Goal: Communication & Community: Answer question/provide support

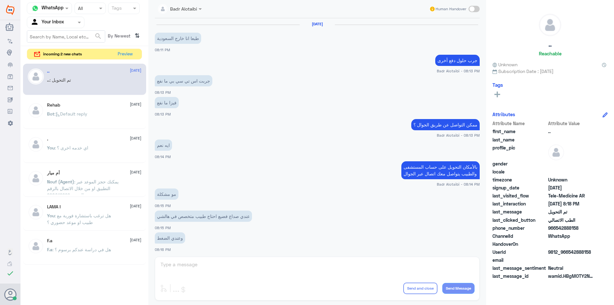
scroll to position [207, 0]
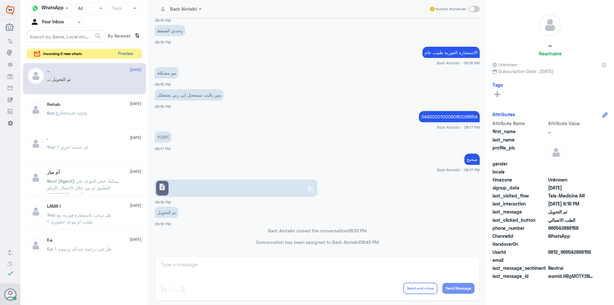
click at [130, 51] on button "Preview" at bounding box center [125, 54] width 20 height 10
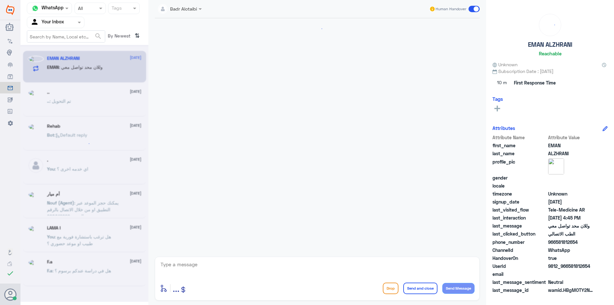
scroll to position [264, 0]
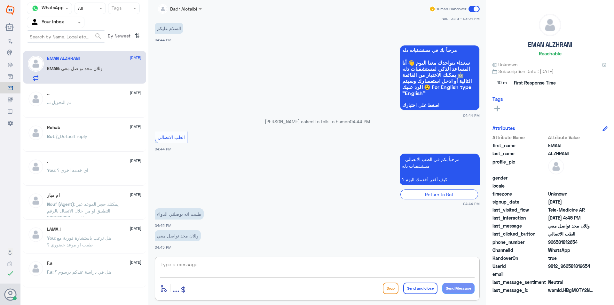
click at [225, 272] on textarea at bounding box center [317, 268] width 315 height 16
type textarea "l"
type textarea "مرحبا معك بدر من الطب الاتصالي"
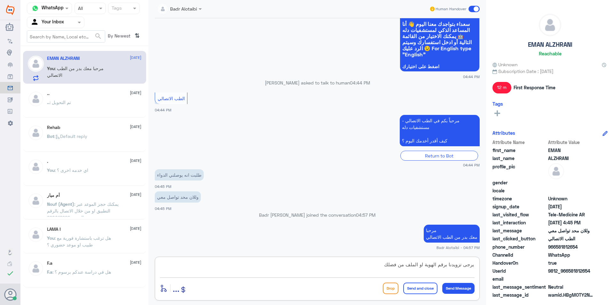
type textarea "يرجى تزويدنا برقم الهوية او الملف من فضلك"
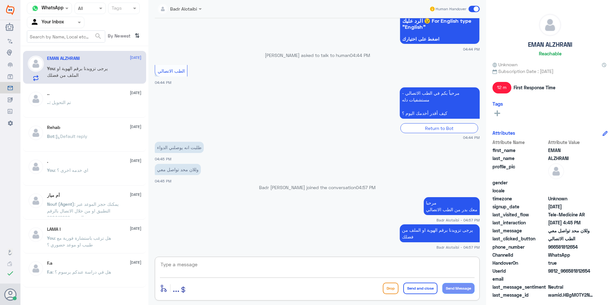
click at [194, 269] on textarea at bounding box center [317, 268] width 315 height 16
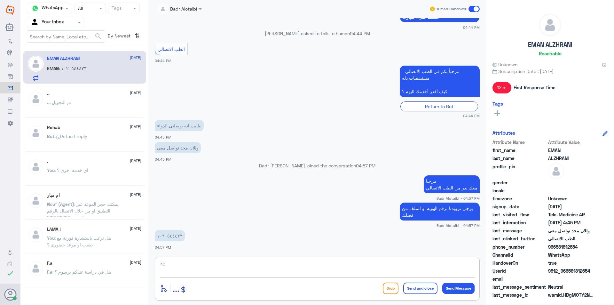
type textarea "1"
type textarea "1020544423"
drag, startPoint x: 203, startPoint y: 269, endPoint x: 146, endPoint y: 268, distance: 56.6
click at [146, 268] on div "Channel WhatsApp Status × All Tags Agent Filter Your Inbox search By Newest ⇅ E…" at bounding box center [317, 153] width 594 height 307
click at [256, 271] on textarea at bounding box center [317, 268] width 315 height 16
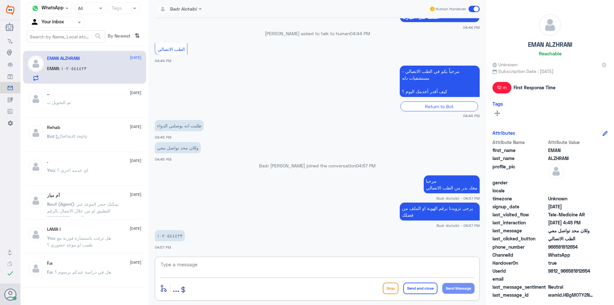
click at [253, 264] on textarea at bounding box center [317, 268] width 315 height 16
click at [238, 269] on textarea at bounding box center [317, 268] width 315 height 16
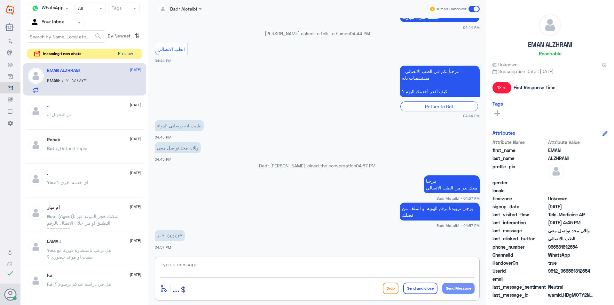
click at [127, 52] on button "Preview" at bounding box center [125, 54] width 20 height 10
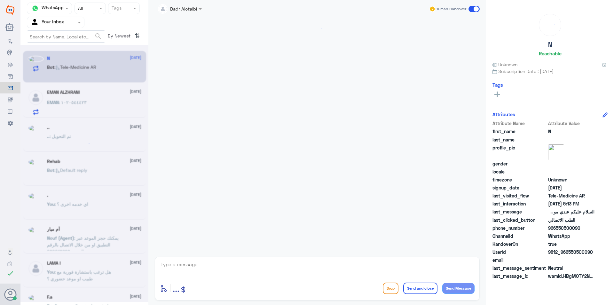
scroll to position [219, 0]
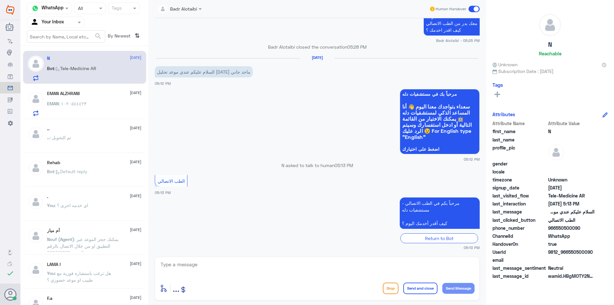
drag, startPoint x: 593, startPoint y: 253, endPoint x: 570, endPoint y: 252, distance: 23.4
click at [570, 252] on span "9812_966550500090" at bounding box center [571, 252] width 46 height 7
copy span "550500090"
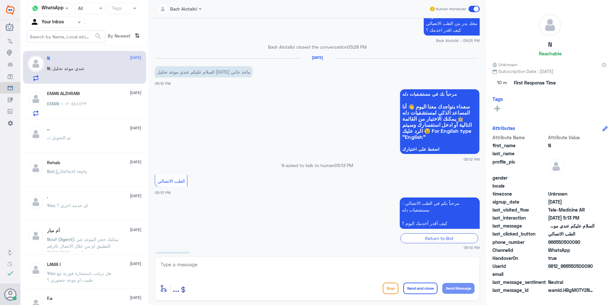
scroll to position [241, 0]
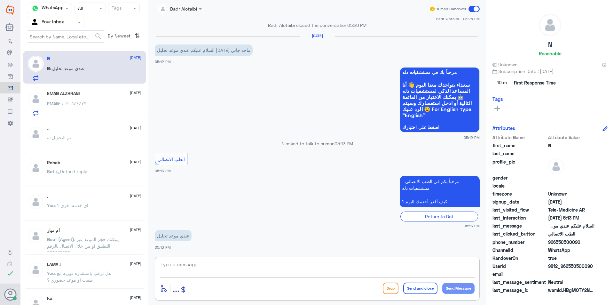
click at [228, 269] on textarea at bounding box center [317, 268] width 315 height 16
type textarea "مرحبا معك بدر من الطب الاتصالي"
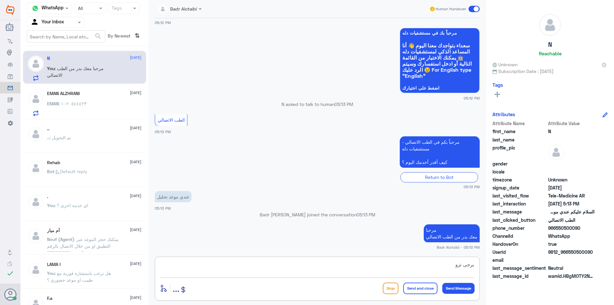
scroll to position [268, 0]
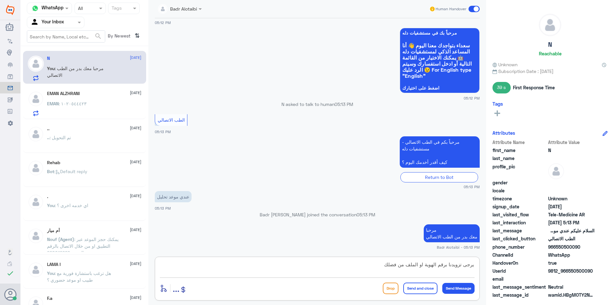
type textarea "يرجى تزويدنا برقم الهوية او الملف من فضلك"
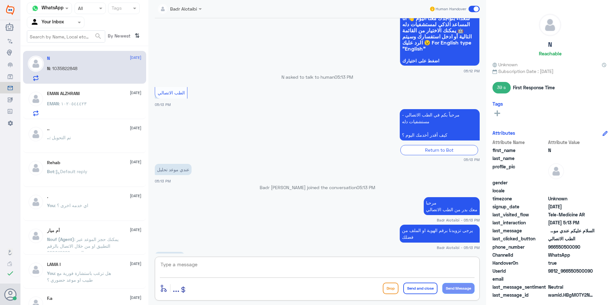
scroll to position [317, 0]
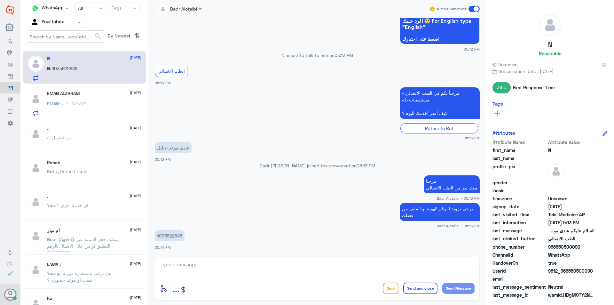
click at [172, 239] on p "1035822848" at bounding box center [170, 235] width 30 height 11
click at [171, 237] on p "1035822848" at bounding box center [170, 235] width 30 height 11
copy p "1035822848"
click at [201, 267] on textarea at bounding box center [317, 268] width 315 height 16
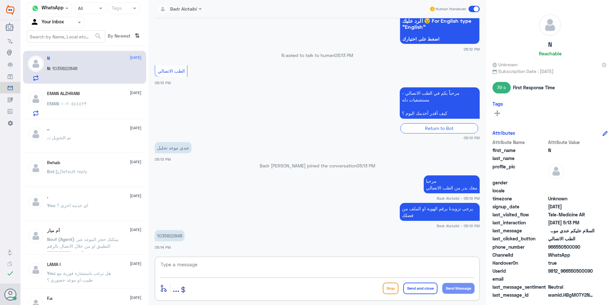
click at [214, 261] on textarea at bounding box center [317, 268] width 315 height 16
click at [166, 234] on p "1035822848" at bounding box center [170, 235] width 30 height 11
copy div "1035822848"
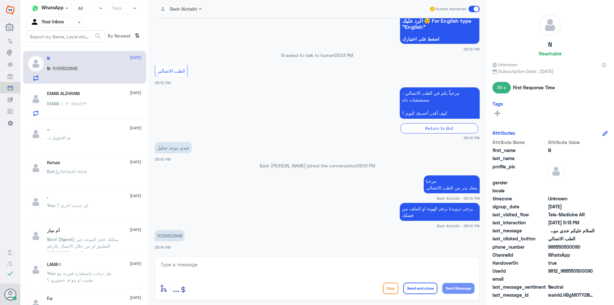
click at [222, 261] on textarea at bounding box center [317, 268] width 315 height 16
click at [115, 101] on div "EMAN ALZHRANI 20 September EMAN : ١٠٢٠٥٤٤٤٢٣" at bounding box center [94, 103] width 94 height 25
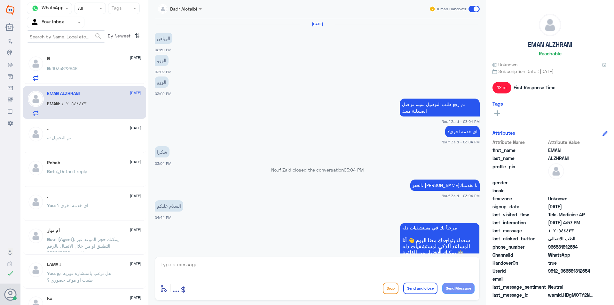
scroll to position [266, 0]
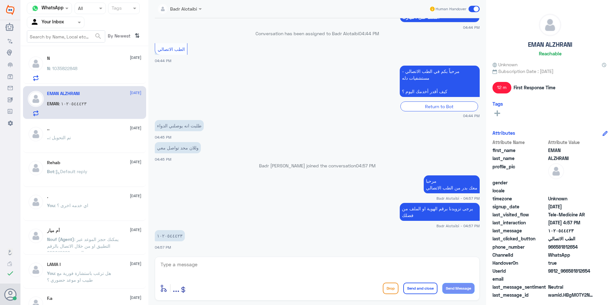
click at [97, 65] on div "N 20 September N : 1035822848" at bounding box center [94, 68] width 94 height 25
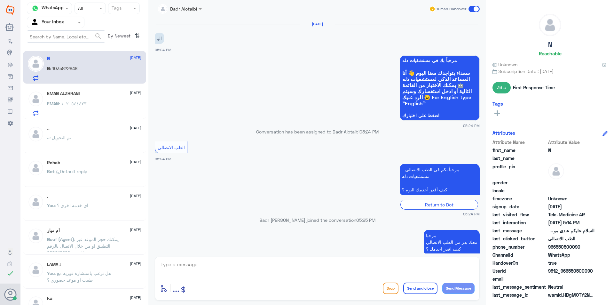
scroll to position [329, 0]
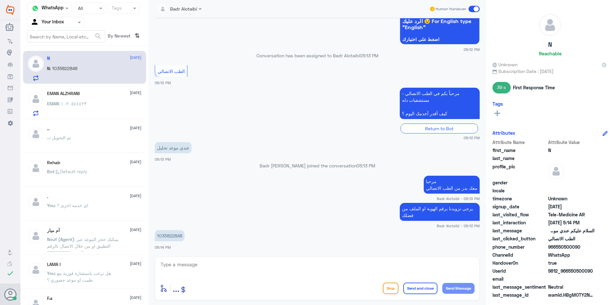
drag, startPoint x: 593, startPoint y: 271, endPoint x: 568, endPoint y: 273, distance: 25.0
click at [568, 273] on span "9812_966550500090" at bounding box center [571, 270] width 46 height 7
copy span "550500090"
click at [168, 236] on p "1035822848" at bounding box center [170, 235] width 30 height 11
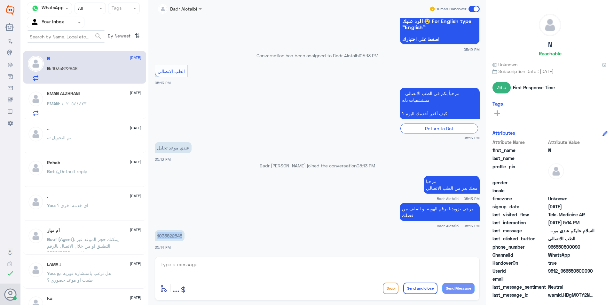
copy p "1035822848"
click at [205, 94] on app-msgs-text "مرحباً بكم في الطب الاتصالي - مستشفيات دله كيف أقدر أخدمك اليوم ؟" at bounding box center [317, 104] width 325 height 32
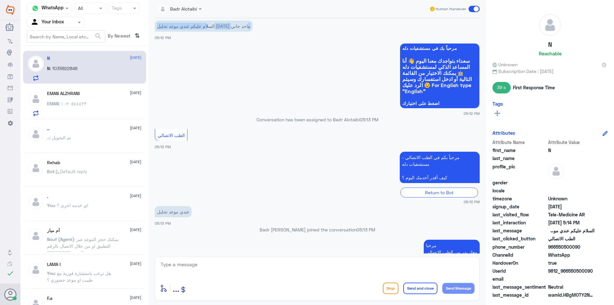
drag, startPoint x: 240, startPoint y: 29, endPoint x: 172, endPoint y: 25, distance: 68.2
click at [172, 25] on p "السلام عليكم عندي موعد تحليل [DATE] ماحد جاني" at bounding box center [204, 25] width 98 height 11
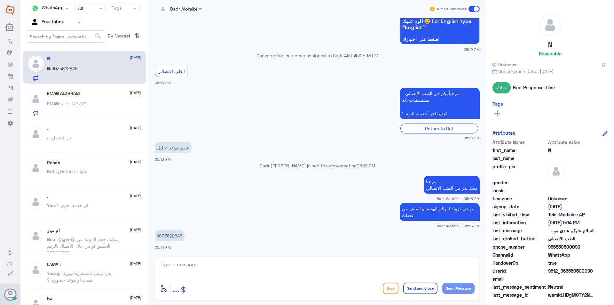
click at [164, 234] on p "1035822848" at bounding box center [170, 235] width 30 height 11
copy p "1035822848"
click at [240, 305] on html "Dallah Hospitals Flow Builder Conversational Skills Broadcast Audience Inbox Gr…" at bounding box center [307, 152] width 614 height 305
click at [53, 97] on div "EMAN ALZHRANI 20 September EMAN : ١٠٢٠٥٤٤٤٢٣" at bounding box center [94, 103] width 94 height 25
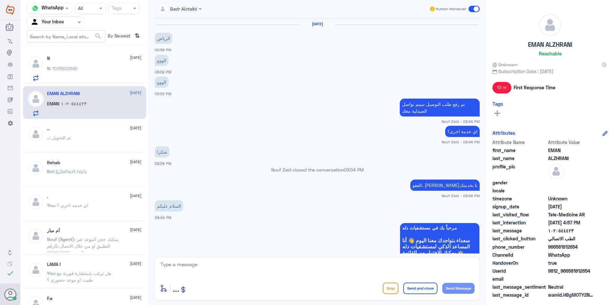
scroll to position [266, 0]
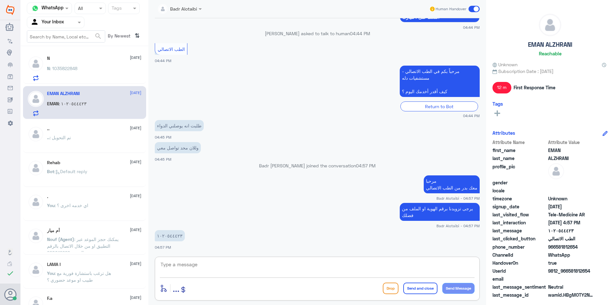
click at [219, 275] on textarea at bounding box center [317, 268] width 315 height 16
click at [89, 69] on div "N : 1035822848" at bounding box center [94, 74] width 94 height 14
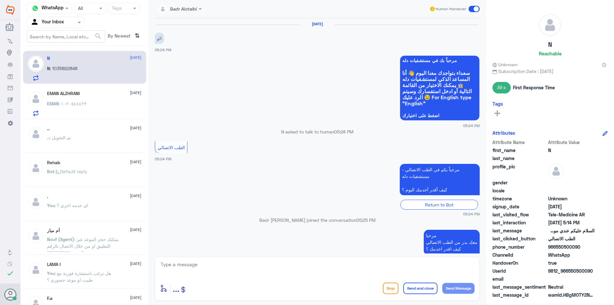
scroll to position [329, 0]
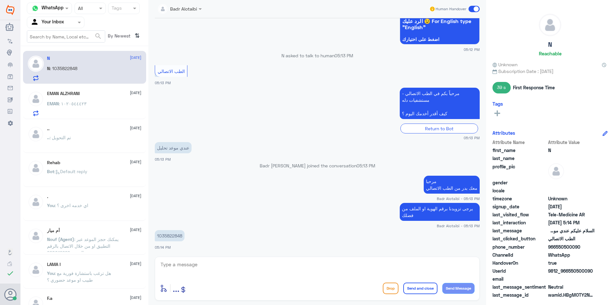
click at [100, 105] on div "EMAN : ١٠٢٠٥٤٤٤٢٣" at bounding box center [94, 109] width 94 height 14
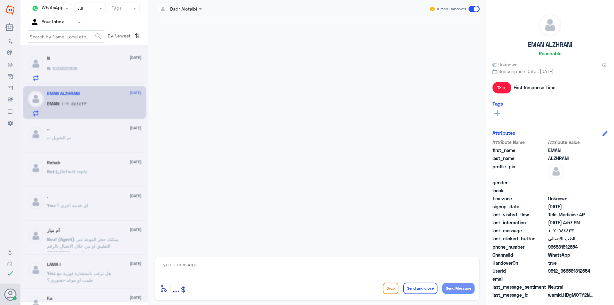
scroll to position [266, 0]
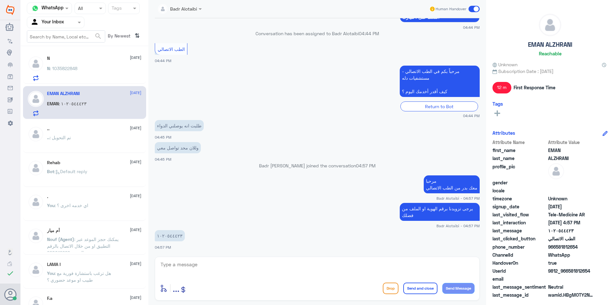
click at [271, 266] on textarea at bounding box center [317, 268] width 315 height 16
type textarea "ا"
type textarea "ل"
type textarea "نعتذر منك لا يوجد توصيل للمنزل فقط الاستلام من المستشفى"
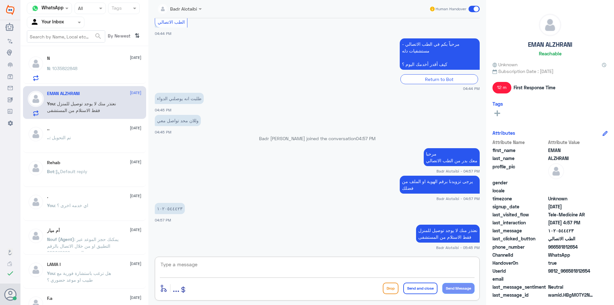
click at [474, 9] on span at bounding box center [474, 9] width 11 height 6
click at [0, 0] on input "checkbox" at bounding box center [0, 0] width 0 height 0
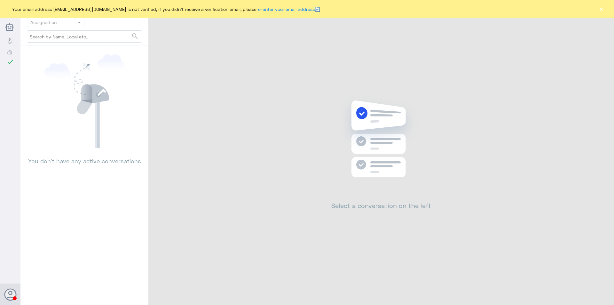
click at [602, 12] on button "×" at bounding box center [601, 9] width 6 height 6
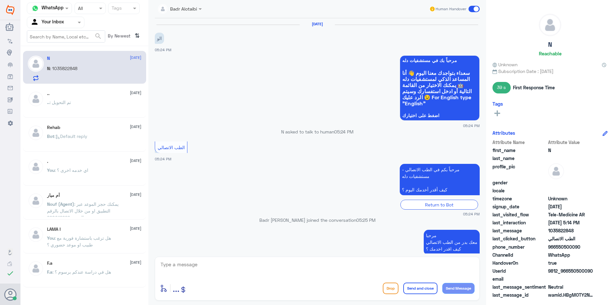
scroll to position [329, 0]
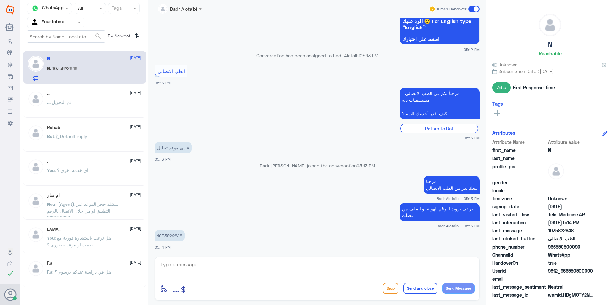
click at [170, 236] on p "1035822848" at bounding box center [170, 235] width 30 height 11
copy div "1035822848"
click at [238, 269] on textarea at bounding box center [317, 268] width 315 height 16
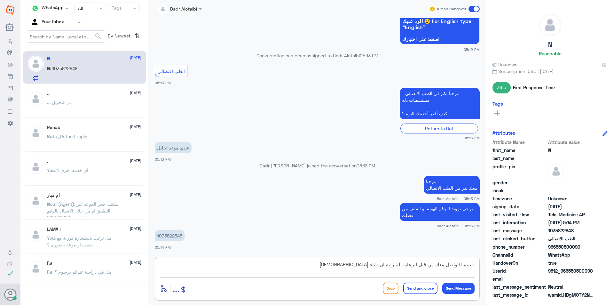
type textarea "سيتم التواصل معك من قبل الرعاية المنزلية ان [PERSON_NAME]"
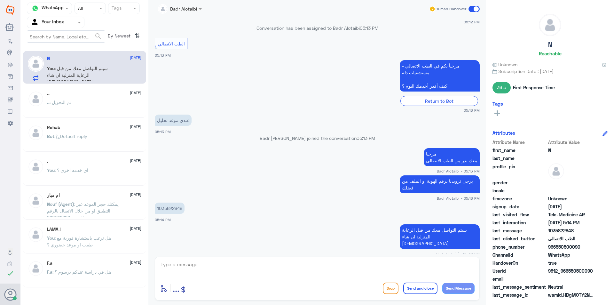
click at [474, 9] on span at bounding box center [474, 9] width 11 height 6
click at [0, 0] on input "checkbox" at bounding box center [0, 0] width 0 height 0
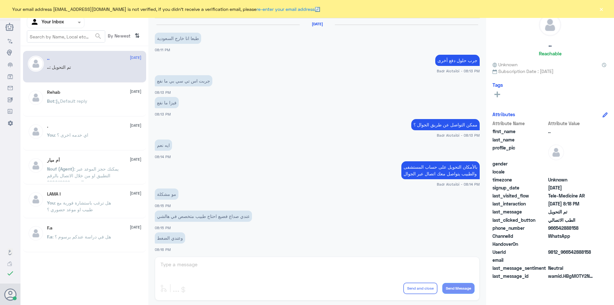
scroll to position [207, 0]
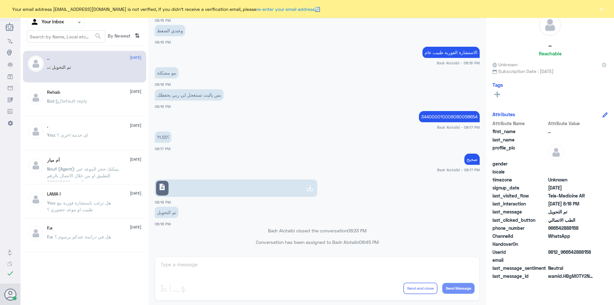
click at [603, 7] on button "×" at bounding box center [601, 9] width 6 height 6
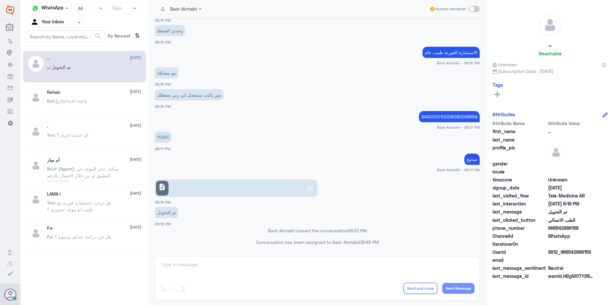
click at [67, 22] on div at bounding box center [55, 22] width 57 height 7
click at [57, 49] on b "Unassigned" at bounding box center [53, 49] width 24 height 5
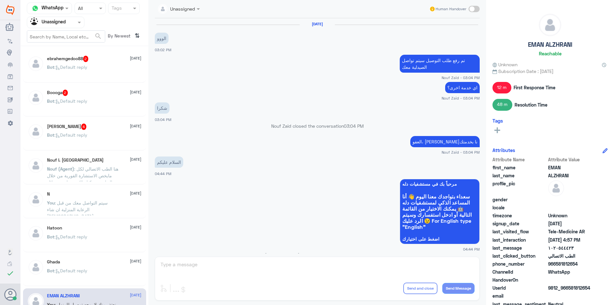
scroll to position [261, 0]
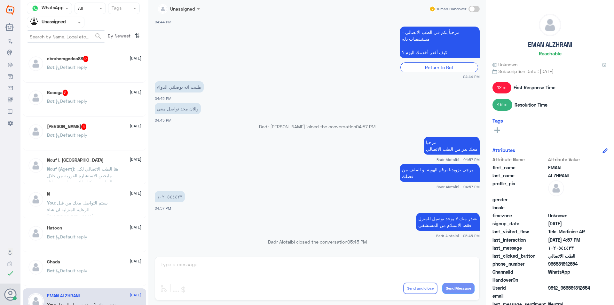
click at [91, 169] on span ": هنا الطب الاتصالي لكل مايخص الاستشارة الفورية من خلال التطبيق، يمكنك الاستفسا…" at bounding box center [82, 179] width 71 height 26
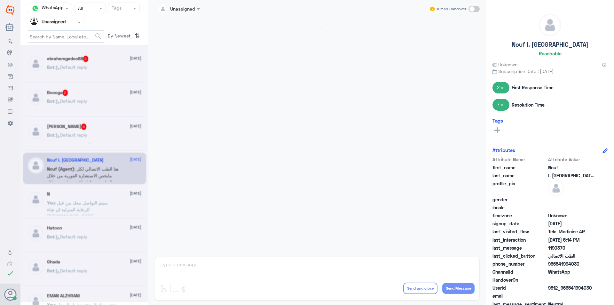
scroll to position [231, 0]
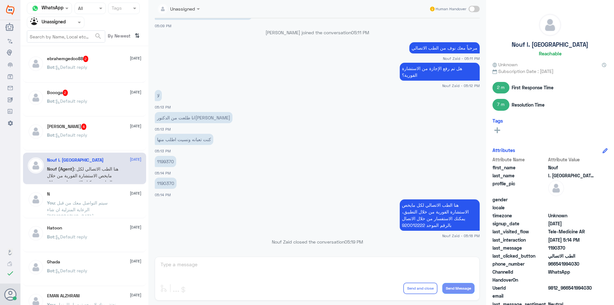
click at [97, 201] on span ": سيتم التواصل معك من قبل الرعاية المنزلية ان شاء الله" at bounding box center [77, 209] width 61 height 19
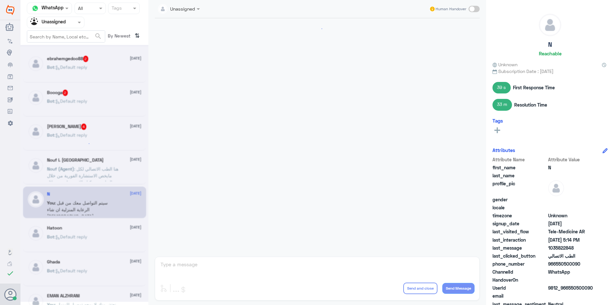
scroll to position [272, 0]
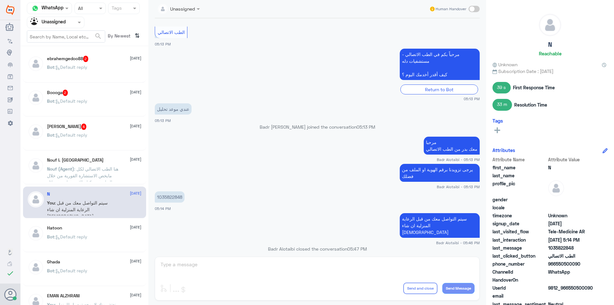
click at [94, 226] on div "Hatoon 20 September" at bounding box center [94, 227] width 94 height 5
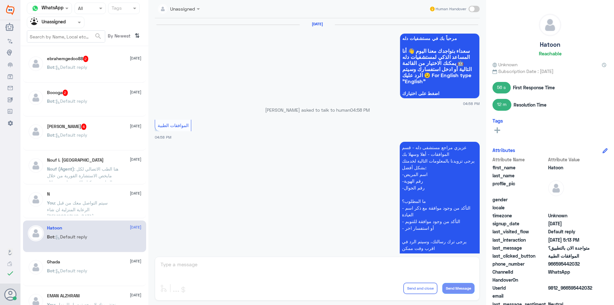
scroll to position [485, 0]
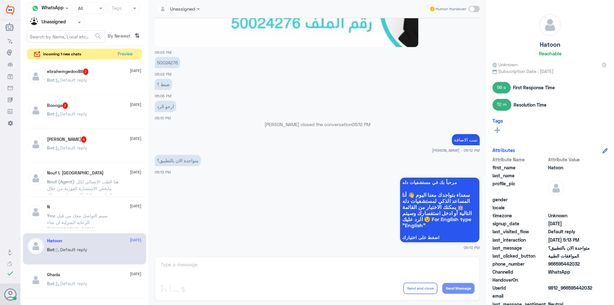
click at [76, 19] on span at bounding box center [80, 22] width 8 height 7
click at [53, 66] on Inbox "Your Inbox" at bounding box center [52, 64] width 22 height 5
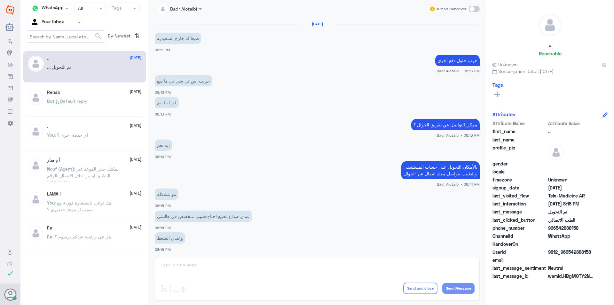
scroll to position [207, 0]
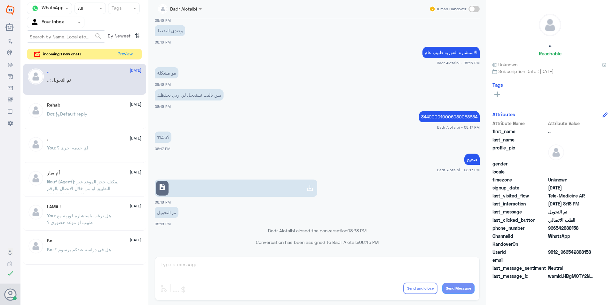
click at [132, 59] on div "incoming 1 new chats Preview" at bounding box center [84, 54] width 115 height 11
click at [127, 55] on button "Preview" at bounding box center [125, 54] width 20 height 10
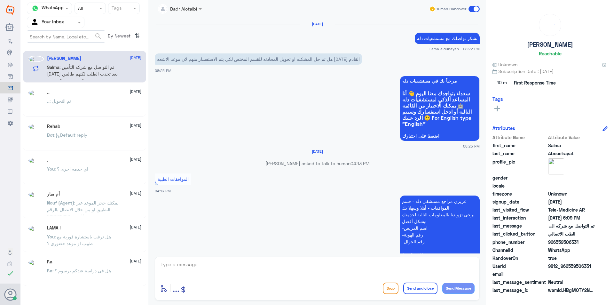
scroll to position [491, 0]
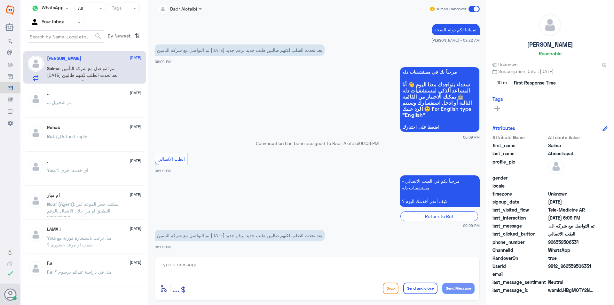
click at [320, 268] on textarea at bounding box center [317, 268] width 315 height 16
click at [196, 7] on div at bounding box center [180, 8] width 50 height 7
click at [235, 103] on app-msgs-whats-app-list "مرحباً بك في مستشفيات دله سعداء بتواجدك معنا اليوم 👋 أنا المساعد الذكي لمستشفيا…" at bounding box center [317, 100] width 325 height 66
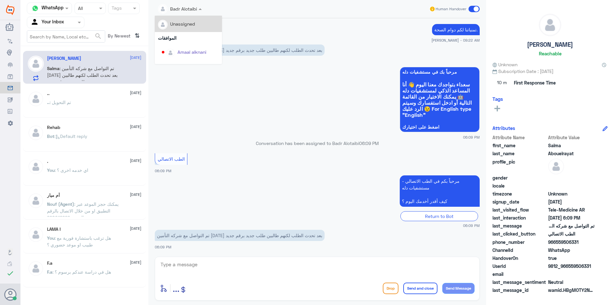
click at [194, 10] on div at bounding box center [180, 8] width 50 height 7
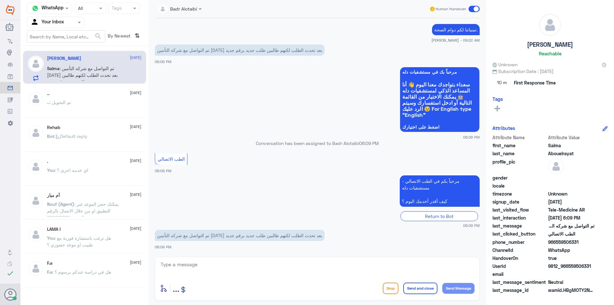
click at [343, 113] on app-msgs-whats-app-list "مرحباً بك في مستشفيات دله سعداء بتواجدك معنا اليوم 👋 أنا المساعد الذكي لمستشفيا…" at bounding box center [317, 100] width 325 height 66
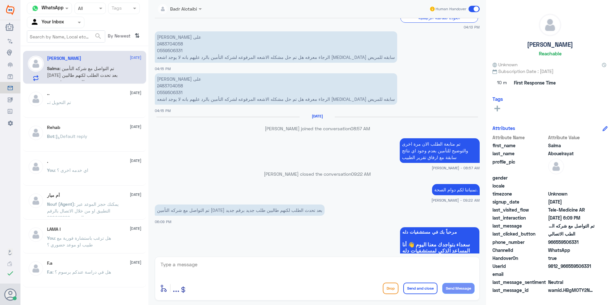
scroll to position [491, 0]
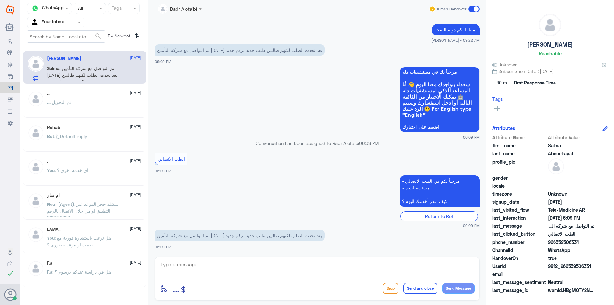
click at [194, 13] on div "Badr Alotaibi" at bounding box center [177, 9] width 39 height 13
click at [206, 37] on div "jana Alhamed" at bounding box center [190, 42] width 57 height 11
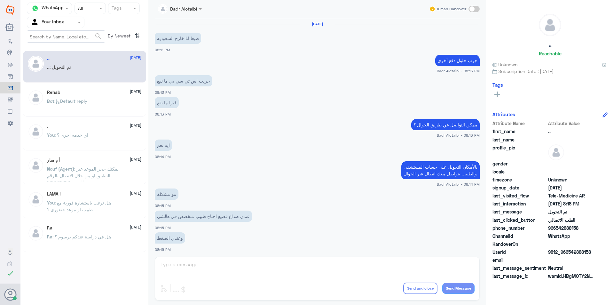
scroll to position [207, 0]
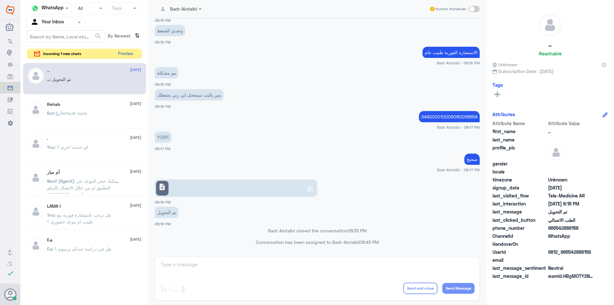
click at [124, 54] on button "Preview" at bounding box center [125, 54] width 20 height 10
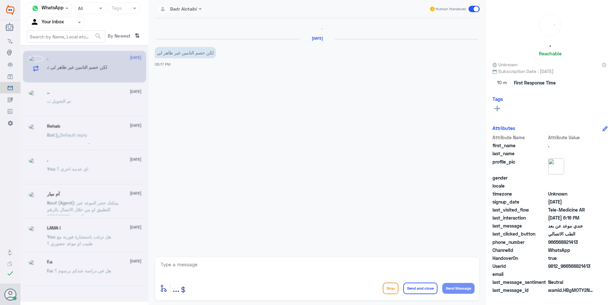
scroll to position [339, 0]
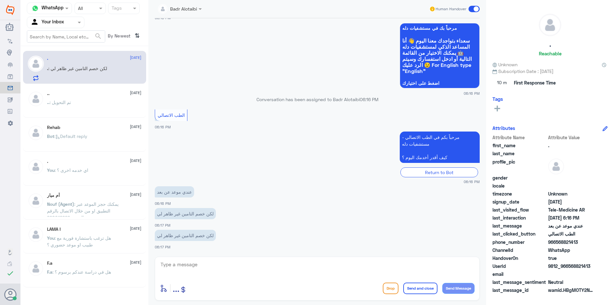
click at [226, 262] on textarea at bounding box center [317, 268] width 315 height 16
click at [227, 267] on textarea at bounding box center [317, 268] width 315 height 16
type textarea "مرحبا معك بدر من الطب الاتصالي"
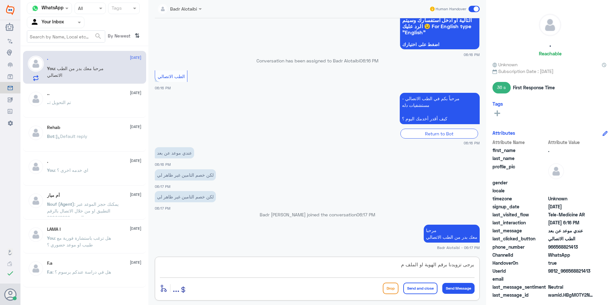
scroll to position [454, 0]
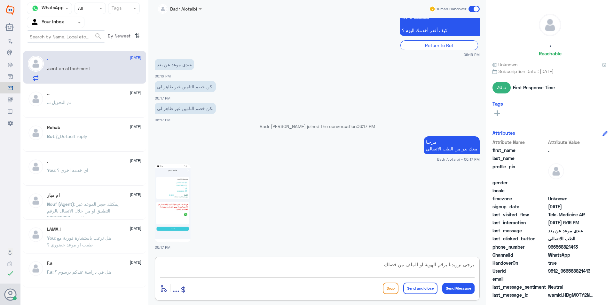
type textarea "يرجى تزويدنا برقم الهوية او الملف من فضلك"
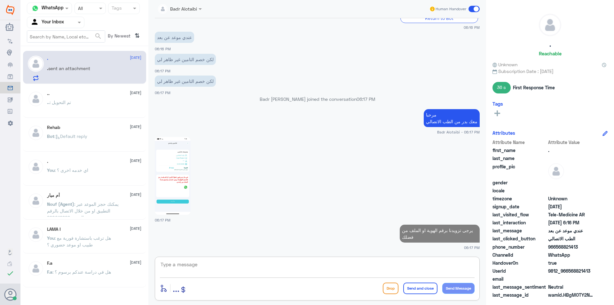
click at [188, 175] on img at bounding box center [173, 176] width 36 height 78
click at [324, 265] on textarea at bounding box center [317, 268] width 315 height 16
click at [181, 162] on img at bounding box center [173, 176] width 36 height 78
click at [182, 195] on img at bounding box center [173, 176] width 36 height 78
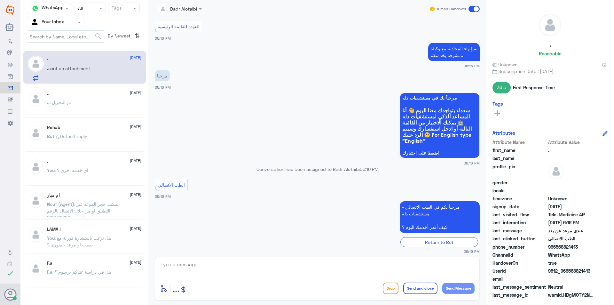
scroll to position [504, 0]
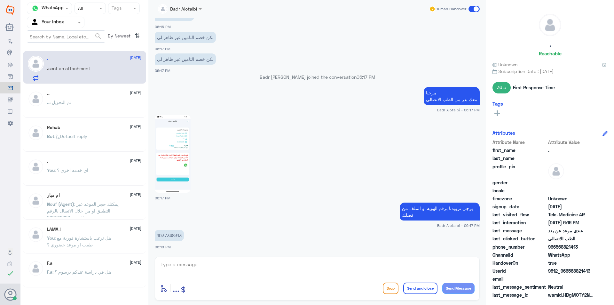
click at [164, 237] on p "1037348313" at bounding box center [169, 235] width 29 height 11
copy p "1037348313"
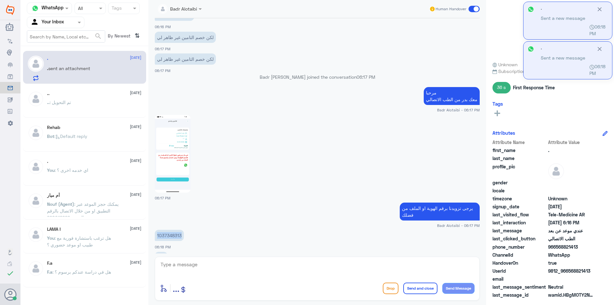
scroll to position [569, 0]
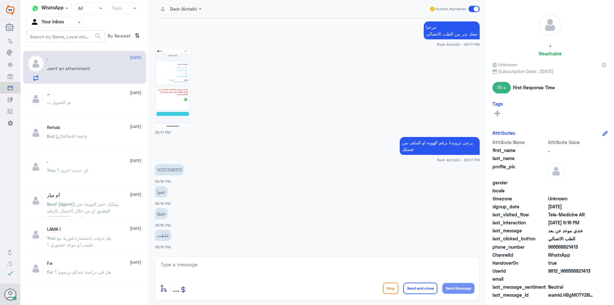
click at [191, 267] on textarea at bounding box center [317, 268] width 315 height 16
type textarea "ل"
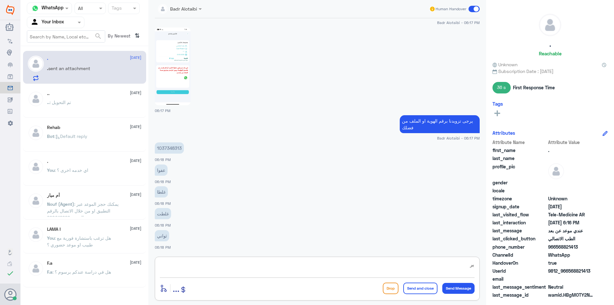
type textarea "ي"
type textarea "خ"
type textarea "ا"
type textarea "بانتظارك"
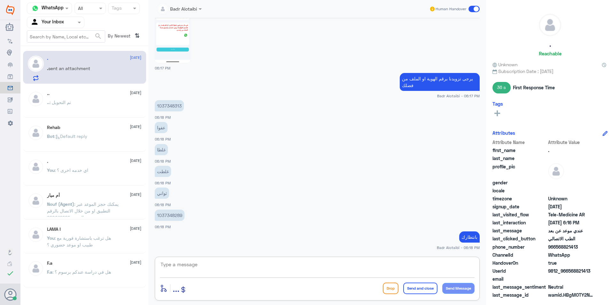
click at [167, 215] on p "1037348289" at bounding box center [170, 215] width 30 height 11
copy p "1037348289"
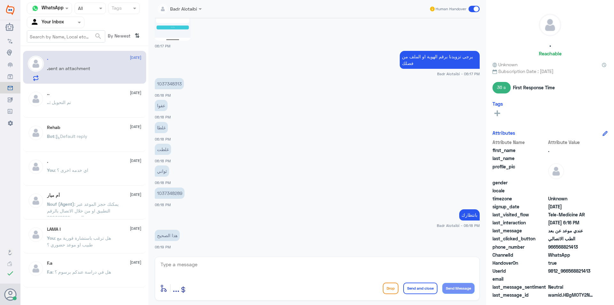
click at [187, 264] on textarea at bounding box center [317, 268] width 315 height 16
type textarea "يمكنك تسجيل الموعد على التامين"
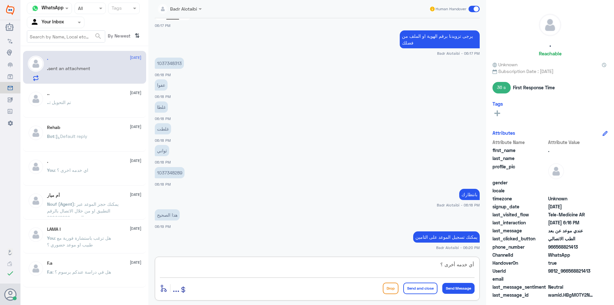
type textarea "أي خدمه أخرى ؟"
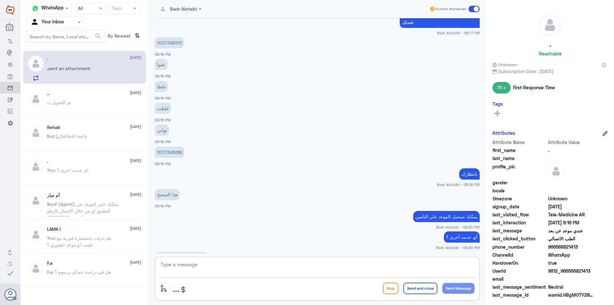
scroll to position [718, 0]
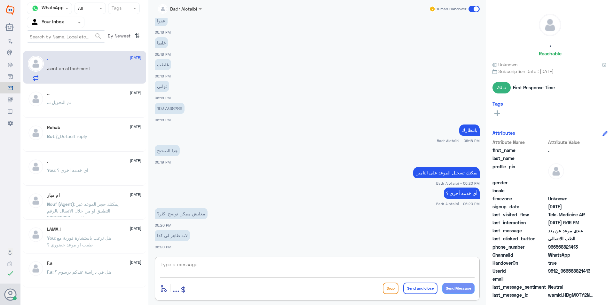
click at [218, 263] on textarea at bounding box center [317, 268] width 315 height 16
click at [249, 305] on html "Dallah Hospitals Flow Builder Conversational Skills Broadcast Audience Inbox Gr…" at bounding box center [307, 152] width 614 height 305
click at [191, 263] on textarea at bounding box center [317, 268] width 315 height 16
type textarea "و"
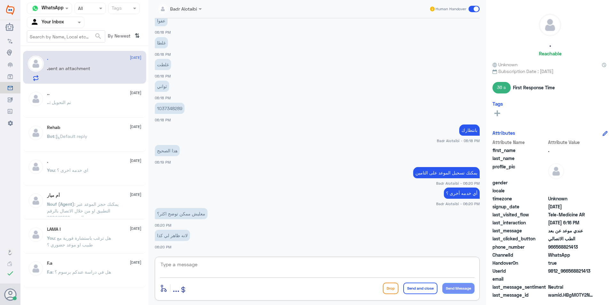
click at [216, 274] on textarea at bounding box center [317, 268] width 315 height 16
click at [213, 269] on textarea at bounding box center [317, 268] width 315 height 16
type textarea "تم تحديث التامين"
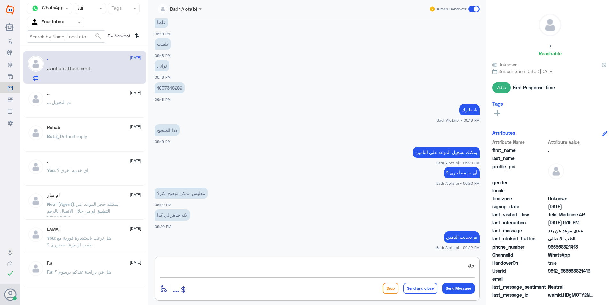
type textarea "و"
type textarea "ويمكنك تسجيل الموعد على تغطية التامين"
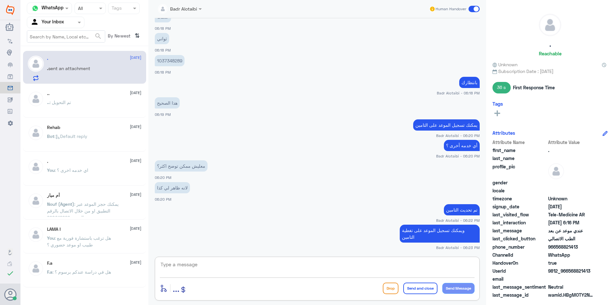
click at [284, 273] on textarea at bounding box center [317, 268] width 315 height 16
click at [316, 222] on small "Badr Alotaibi - 06:22 PM" at bounding box center [317, 220] width 325 height 5
click at [132, 103] on div ".. : تم التحويل" at bounding box center [94, 107] width 94 height 14
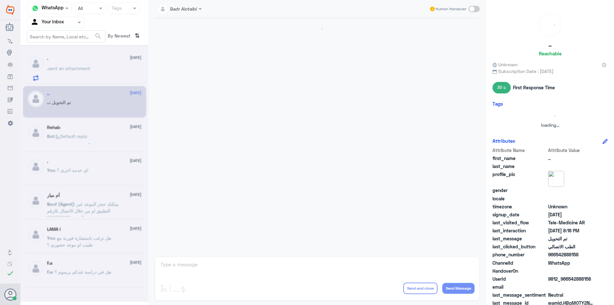
scroll to position [207, 0]
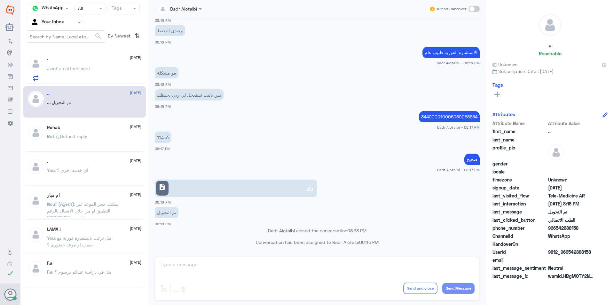
click at [124, 70] on div ". sent an attachment" at bounding box center [94, 74] width 94 height 14
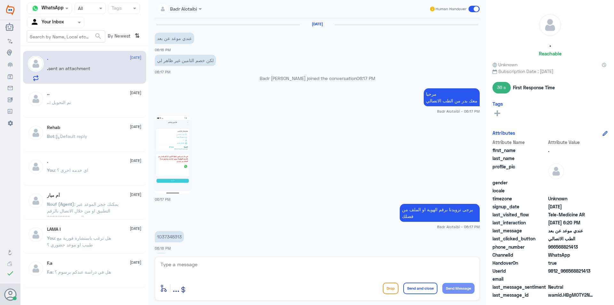
scroll to position [285, 0]
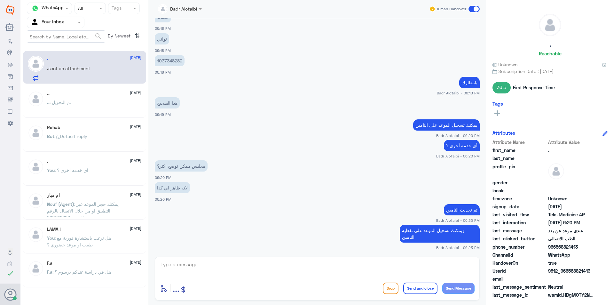
click at [475, 8] on span at bounding box center [474, 9] width 11 height 6
click at [0, 0] on input "checkbox" at bounding box center [0, 0] width 0 height 0
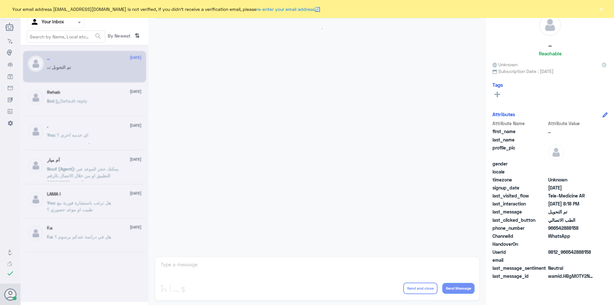
scroll to position [207, 0]
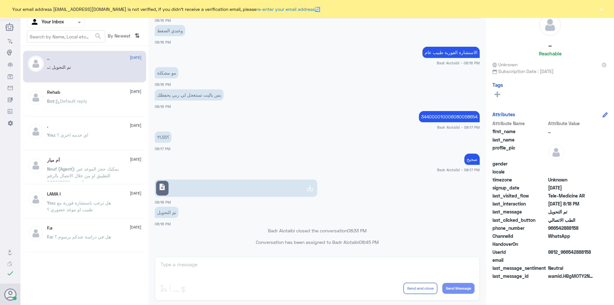
click at [308, 105] on div "بس ياليت تستعجل لي ربي يحفظك 08:16 PM" at bounding box center [317, 99] width 325 height 22
click at [603, 8] on button "×" at bounding box center [601, 9] width 6 height 6
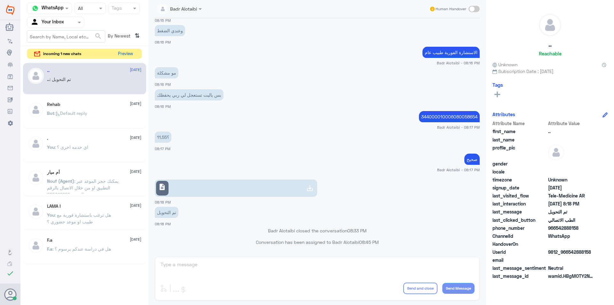
click at [123, 50] on button "Preview" at bounding box center [125, 54] width 20 height 10
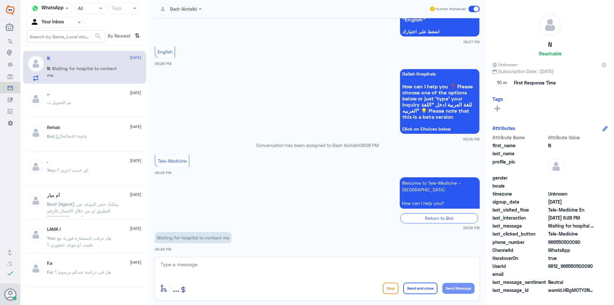
scroll to position [324, 0]
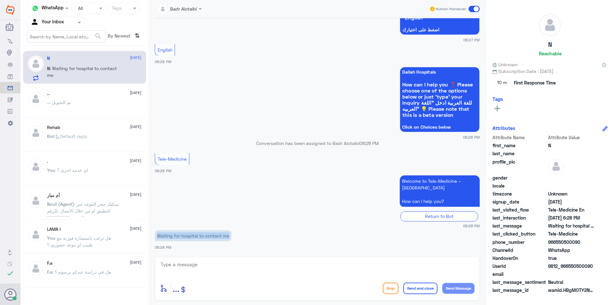
drag, startPoint x: 156, startPoint y: 235, endPoint x: 231, endPoint y: 238, distance: 74.9
click at [231, 238] on p "Waiting for hospital to contact me" at bounding box center [193, 235] width 77 height 11
copy p "Waiting for hospital to contact me"
drag, startPoint x: 593, startPoint y: 267, endPoint x: 571, endPoint y: 270, distance: 22.5
click at [571, 270] on div "UserId 9812_966550500090" at bounding box center [550, 267] width 115 height 8
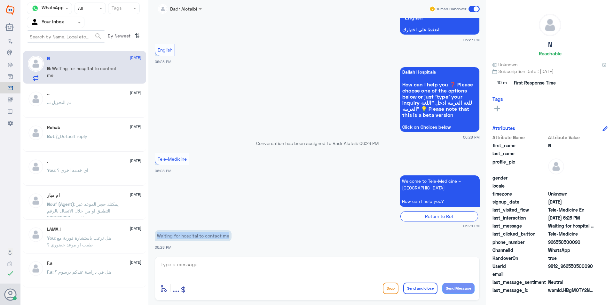
copy span "50500090"
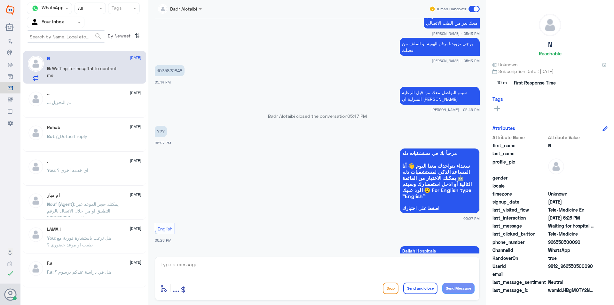
scroll to position [493, 0]
click at [177, 74] on p "1035822848" at bounding box center [170, 70] width 30 height 11
copy p "1035822848"
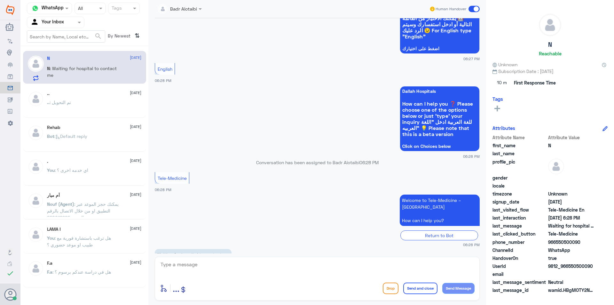
click at [462, 145] on span "Click on Choices below" at bounding box center [439, 146] width 75 height 5
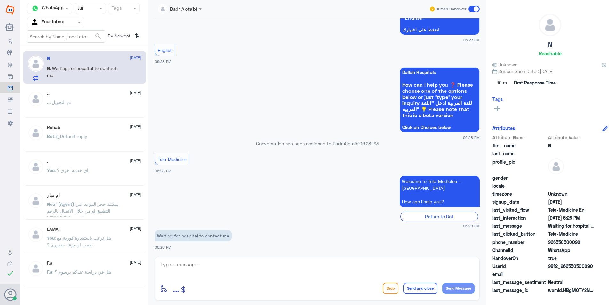
click at [221, 238] on p "Waiting for hospital to contact me" at bounding box center [193, 235] width 77 height 11
click at [221, 237] on p "Waiting for hospital to contact me" at bounding box center [193, 235] width 77 height 11
copy div "Waiting for hospital to contact me"
click at [211, 266] on textarea at bounding box center [317, 268] width 315 height 16
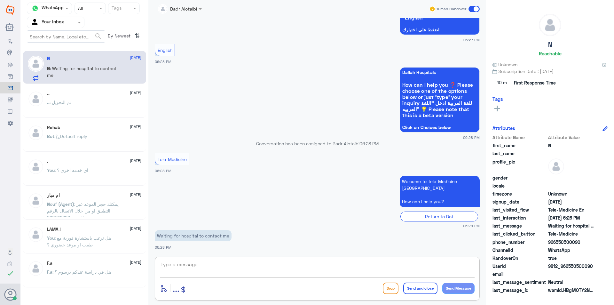
paste textarea "Will be communicated"
type textarea "Will be communicated"
click at [201, 234] on p "Waiting for hospital to contact me" at bounding box center [193, 235] width 77 height 11
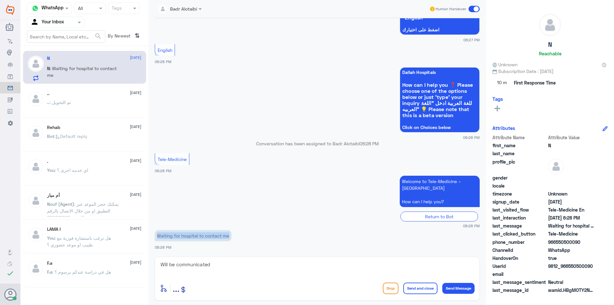
copy div "Waiting for hospital to contact me"
click at [179, 266] on textarea "Will be communicated" at bounding box center [317, 268] width 315 height 16
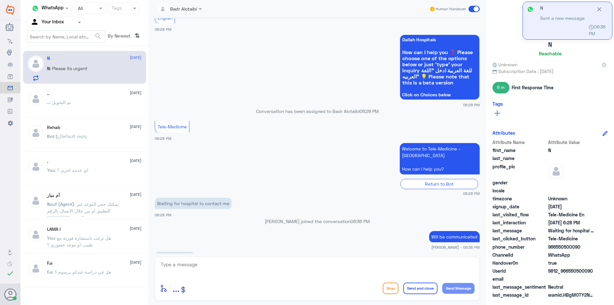
scroll to position [715, 0]
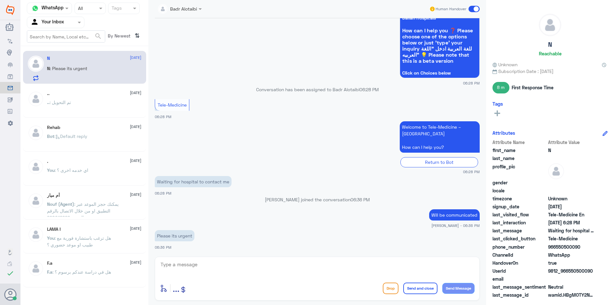
click at [180, 236] on p "Please its urgent" at bounding box center [175, 235] width 40 height 11
click at [161, 238] on p "Please its urgent" at bounding box center [175, 235] width 40 height 11
drag, startPoint x: 158, startPoint y: 237, endPoint x: 193, endPoint y: 235, distance: 34.9
click at [193, 235] on p "Please its urgent" at bounding box center [175, 235] width 40 height 11
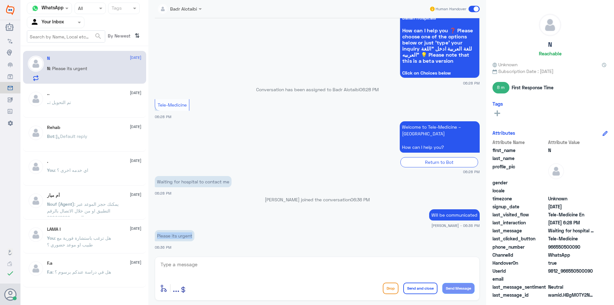
copy p "Please its urgent"
click at [207, 262] on textarea at bounding box center [317, 268] width 315 height 16
paste textarea "We apologize, it will be resolved as soon as possible."
type textarea "We apologize, it will be resolved as soon as possible."
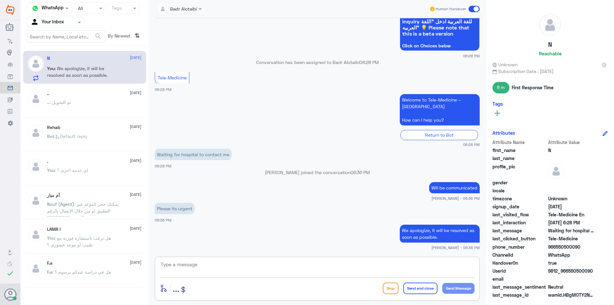
click at [213, 267] on textarea at bounding box center [317, 268] width 315 height 16
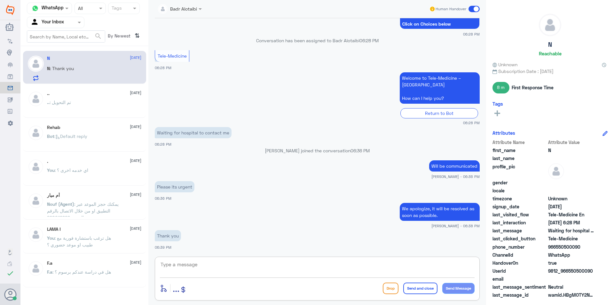
click at [215, 271] on textarea at bounding box center [317, 268] width 315 height 16
paste textarea "You are most welcome"
type textarea "You are most welcome"
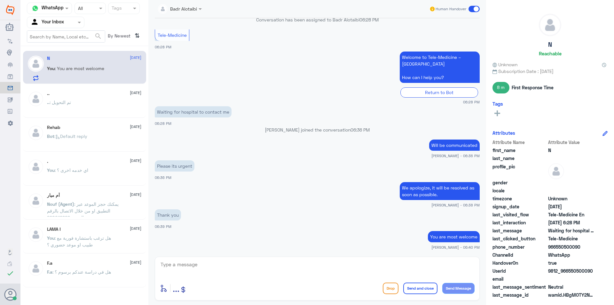
click at [476, 8] on span at bounding box center [474, 9] width 11 height 6
click at [0, 0] on input "checkbox" at bounding box center [0, 0] width 0 height 0
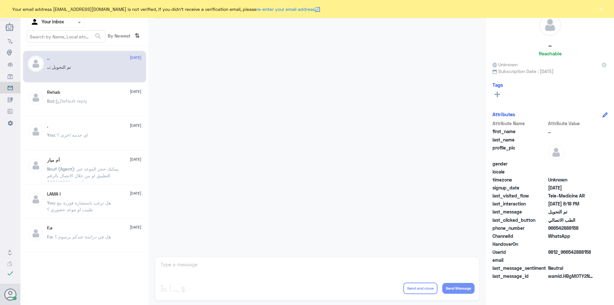
click at [602, 8] on button "×" at bounding box center [601, 9] width 6 height 6
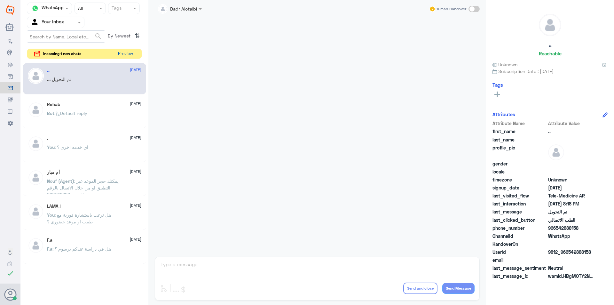
click at [118, 55] on button "Preview" at bounding box center [125, 54] width 20 height 10
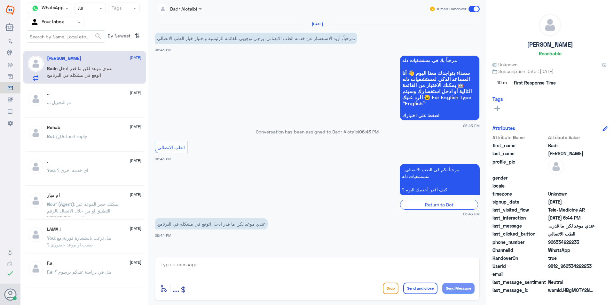
click at [233, 266] on textarea at bounding box center [317, 268] width 315 height 16
click at [236, 267] on textarea at bounding box center [317, 268] width 315 height 16
type textarea "l"
type textarea "مرحبا معك بدر من الطب الاتصالي"
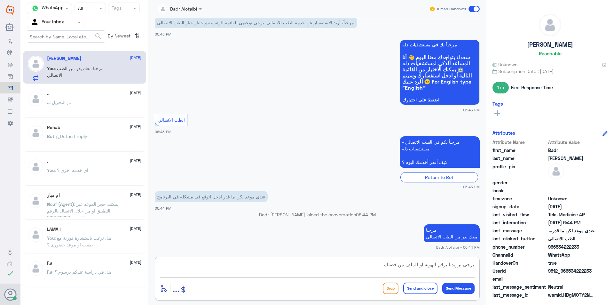
type textarea "يرجى تزويدنا برقم الهوية او الملف من فضلك"
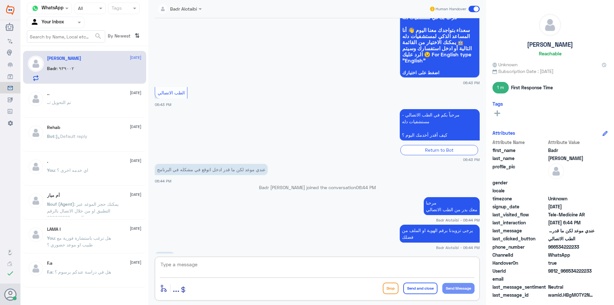
scroll to position [65, 0]
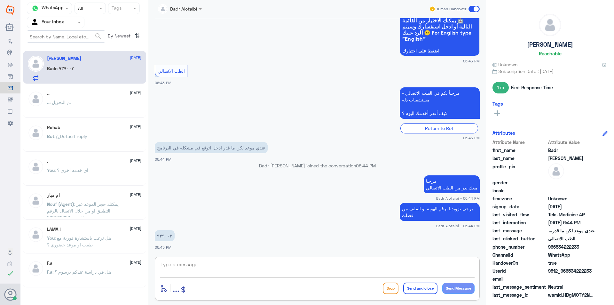
click at [192, 267] on textarea at bounding box center [317, 268] width 315 height 16
type textarea "939002"
drag, startPoint x: 183, startPoint y: 266, endPoint x: 146, endPoint y: 269, distance: 37.5
click at [146, 269] on div "Channel WhatsApp Status × All Tags Agent Filter Your Inbox search By Newest ⇅ B…" at bounding box center [317, 153] width 594 height 307
click at [212, 266] on textarea at bounding box center [317, 268] width 315 height 16
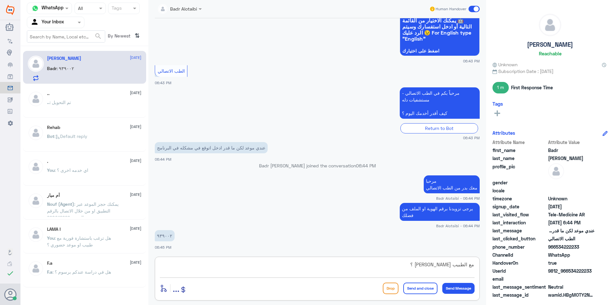
type textarea "مع الطبيب عبدالواحد ابو جازيه ؟"
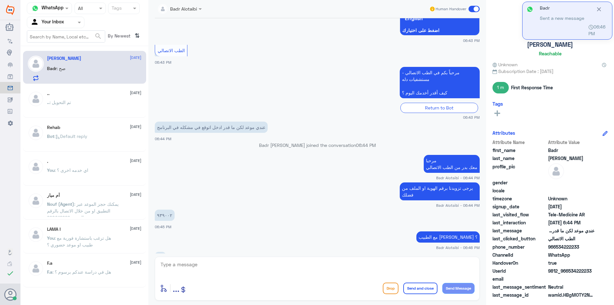
scroll to position [107, 0]
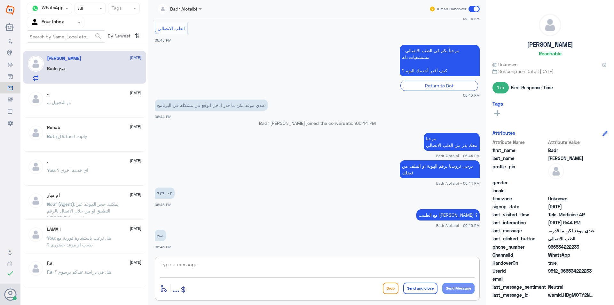
click at [238, 266] on textarea at bounding box center [317, 268] width 315 height 16
type textarea "هل يمكنك الدخول للتطبيق ؟"
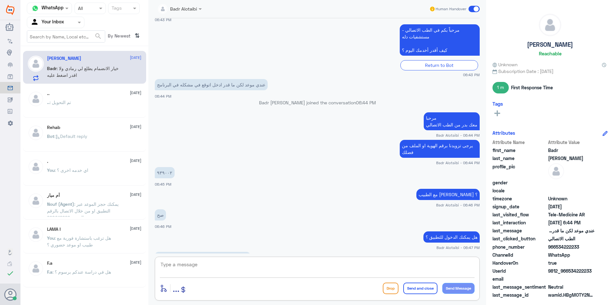
scroll to position [149, 0]
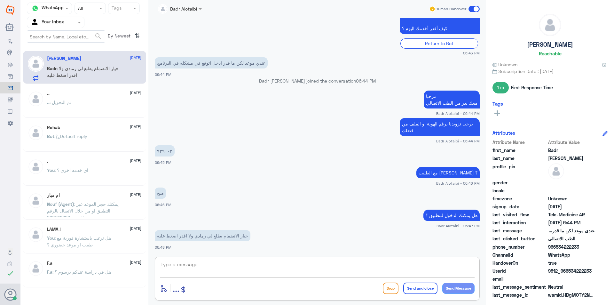
click at [233, 264] on textarea at bounding box center [317, 268] width 315 height 16
click at [234, 262] on textarea "الطبيب" at bounding box center [317, 268] width 315 height 16
click at [424, 265] on textarea "الطبيب الان معه مريض وسوف تظهر لك خيار الانضمام" at bounding box center [317, 268] width 315 height 16
click at [427, 265] on textarea "الطبيب الان معه مريض وسوف تظهر لك خيار الانضمام" at bounding box center [317, 268] width 315 height 16
click at [428, 266] on textarea "الطبيب الان معه مريض وسوف تظهر لك خيار الانضمام" at bounding box center [317, 268] width 315 height 16
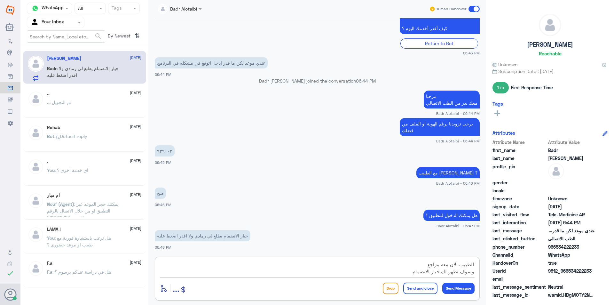
click at [398, 269] on textarea "الطبيب الان معه مراجع وسوف تظهر لك خيار الانضمام" at bounding box center [317, 268] width 315 height 16
type textarea "الطبيب الان معه مراجع وسوف تظهر لك خيار الانضمام بعد المراجع"
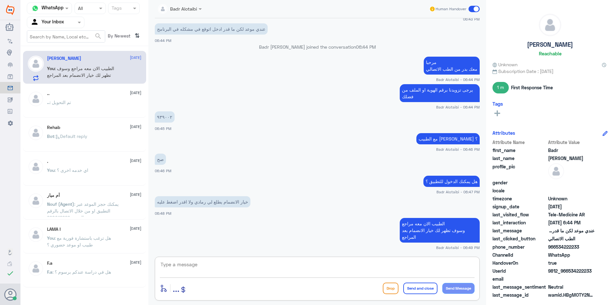
click at [310, 275] on textarea at bounding box center [317, 268] width 315 height 16
click at [306, 272] on textarea at bounding box center [317, 268] width 315 height 16
click at [239, 257] on div "enter flow name ... Drop Send and close Send Message" at bounding box center [317, 279] width 325 height 44
click at [240, 268] on textarea at bounding box center [317, 268] width 315 height 16
click at [191, 9] on div at bounding box center [180, 8] width 50 height 7
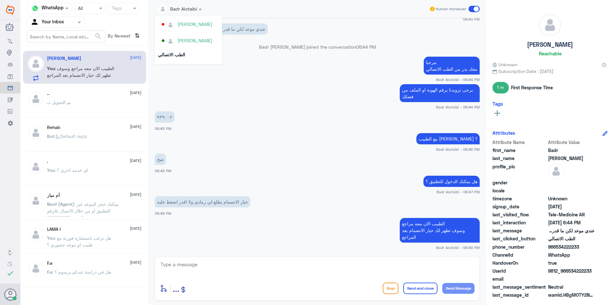
scroll to position [330, 0]
click at [293, 18] on small "06:43 PM" at bounding box center [317, 18] width 325 height 5
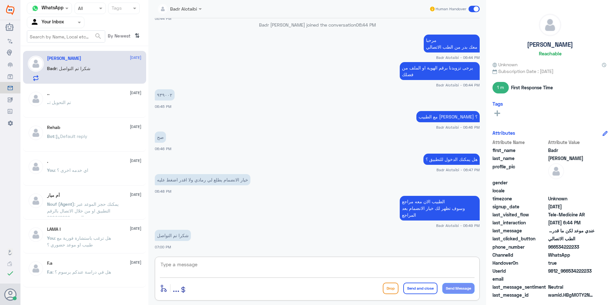
click at [200, 265] on textarea at bounding box center [317, 268] width 315 height 16
type textarea "العفو سعدنا بخدمتك"
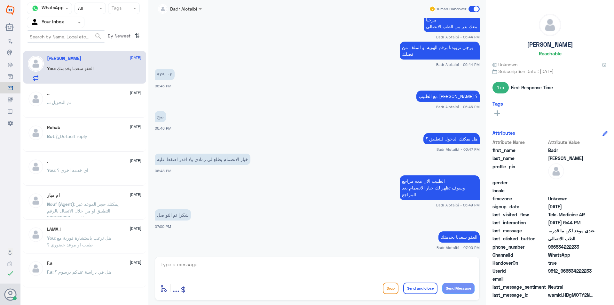
click at [477, 9] on span at bounding box center [474, 9] width 11 height 6
click at [0, 0] on input "checkbox" at bounding box center [0, 0] width 0 height 0
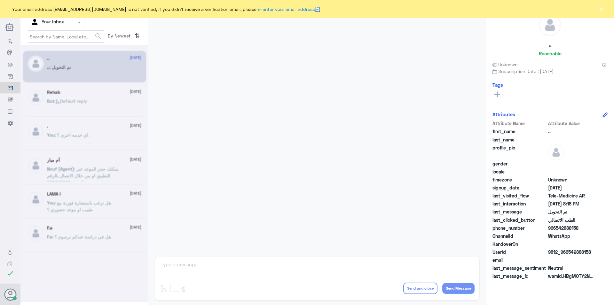
scroll to position [207, 0]
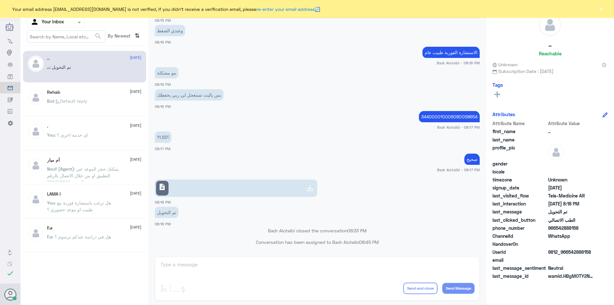
click at [601, 7] on button "×" at bounding box center [601, 9] width 6 height 6
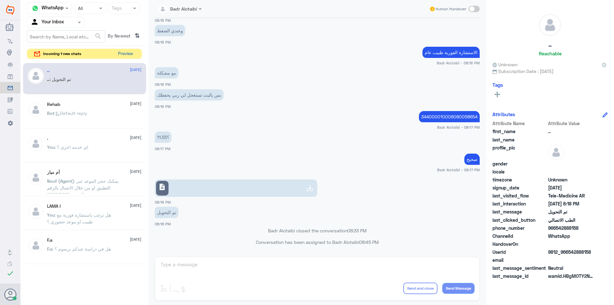
click at [116, 53] on button "Preview" at bounding box center [125, 54] width 20 height 10
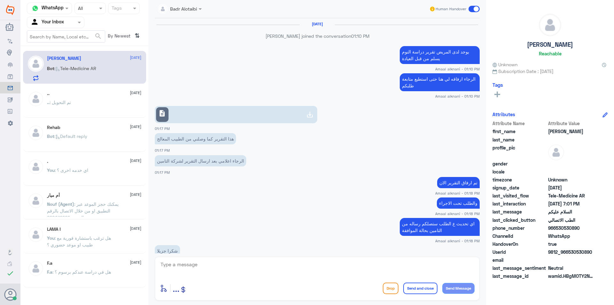
scroll to position [340, 0]
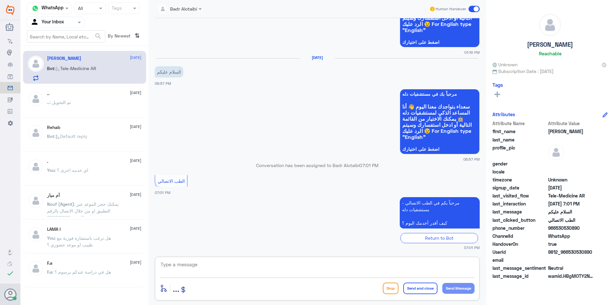
click at [442, 269] on textarea at bounding box center [317, 268] width 315 height 16
type textarea "مرحبا معك بدر من الطب الاتصالي كيف اقدر اخدمك ؟"
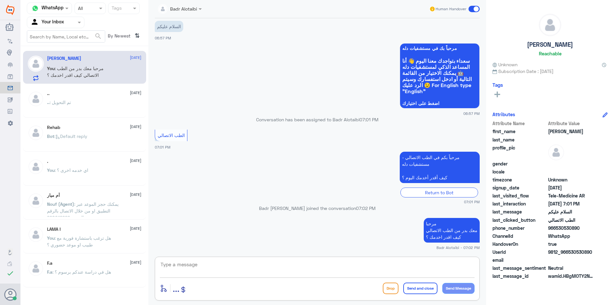
scroll to position [372, 0]
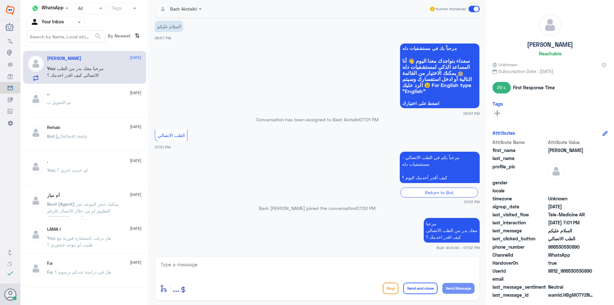
drag, startPoint x: 593, startPoint y: 251, endPoint x: 577, endPoint y: 253, distance: 16.1
click at [577, 253] on div "Attribute Name Attribute Value first_name [PERSON_NAME] last_name profile_pic g…" at bounding box center [550, 219] width 115 height 161
click at [586, 253] on span "WhatsApp" at bounding box center [571, 254] width 46 height 7
drag, startPoint x: 592, startPoint y: 270, endPoint x: 570, endPoint y: 274, distance: 22.6
click at [570, 274] on span "9812_966530530890" at bounding box center [571, 270] width 46 height 7
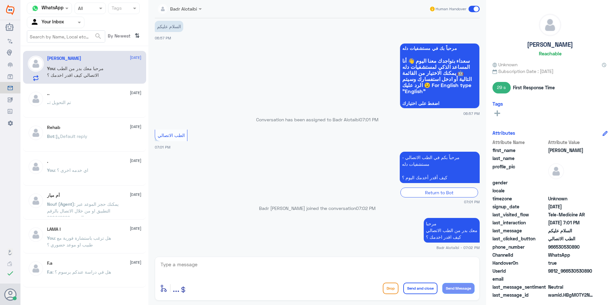
copy span "530530890"
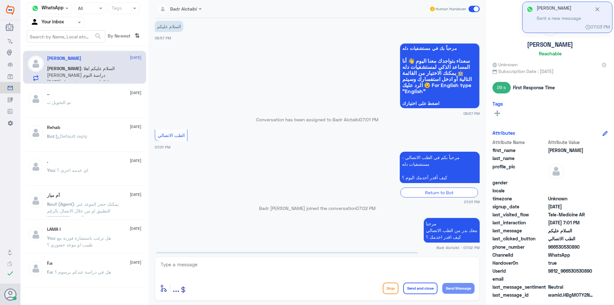
scroll to position [414, 0]
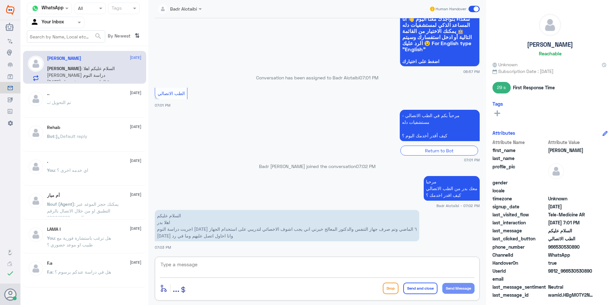
click at [213, 261] on textarea at bounding box center [317, 268] width 315 height 16
click at [213, 265] on textarea at bounding box center [317, 268] width 315 height 16
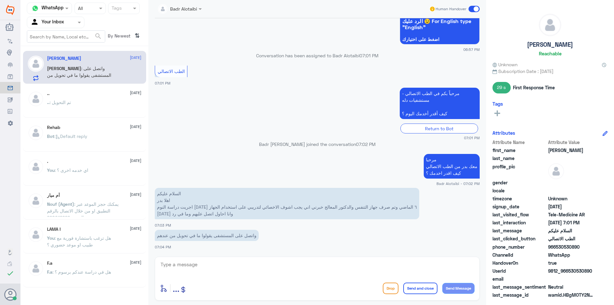
drag, startPoint x: 594, startPoint y: 272, endPoint x: 569, endPoint y: 271, distance: 24.3
click at [569, 271] on span "9812_966530530890" at bounding box center [571, 270] width 46 height 7
copy span "530530890"
click at [232, 258] on div "enter flow name ... Drop Send and close Send Message" at bounding box center [317, 279] width 325 height 44
click at [228, 265] on textarea at bounding box center [317, 268] width 315 height 16
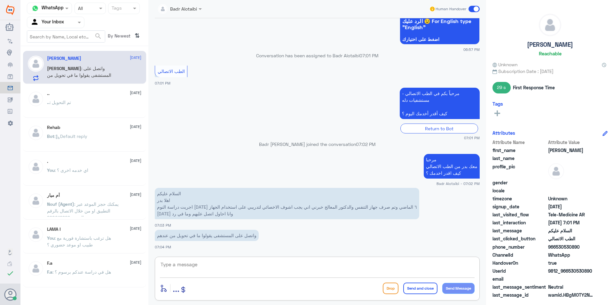
click at [224, 263] on textarea at bounding box center [317, 268] width 315 height 16
click at [221, 263] on textarea at bounding box center [317, 268] width 315 height 16
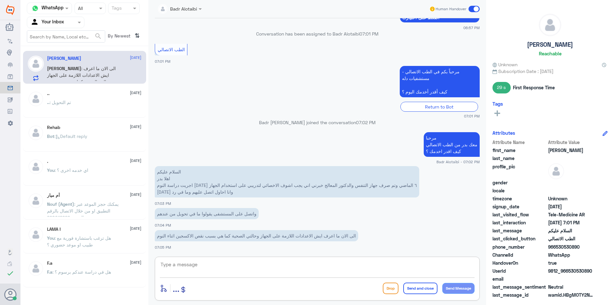
click at [263, 262] on textarea at bounding box center [317, 268] width 315 height 16
type textarea "تم التواصل هاتفيا سعدنا بخدمتك"
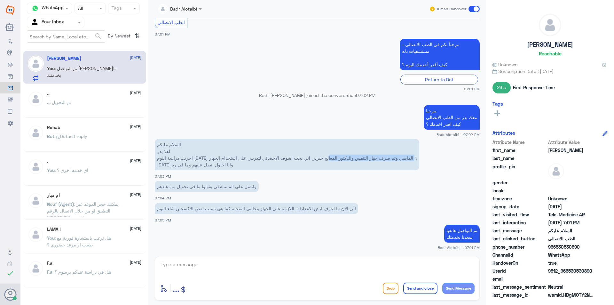
drag, startPoint x: 360, startPoint y: 158, endPoint x: 270, endPoint y: 159, distance: 90.5
click at [272, 159] on p "السلام عليكم اهلا بدر اجريت دراسة النوم من شهر ٦ الماضي وتم صرف جهاز التنفس وال…" at bounding box center [287, 154] width 265 height 31
click at [267, 159] on p "السلام عليكم اهلا بدر اجريت دراسة النوم من شهر ٦ الماضي وتم صرف جهاز التنفس وال…" at bounding box center [287, 154] width 265 height 31
click at [207, 261] on textarea at bounding box center [317, 268] width 315 height 16
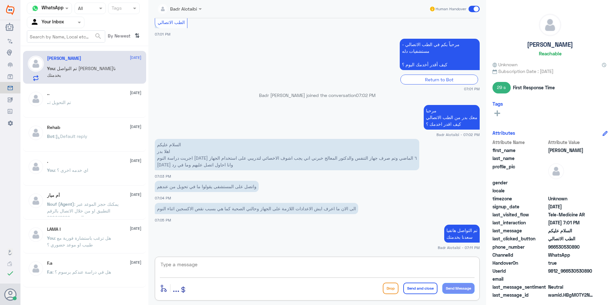
click at [207, 261] on textarea at bounding box center [317, 268] width 315 height 16
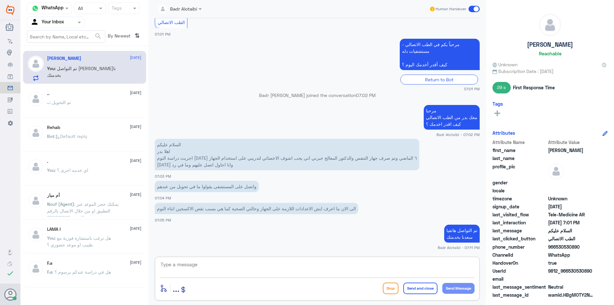
click at [207, 261] on textarea at bounding box center [317, 268] width 315 height 16
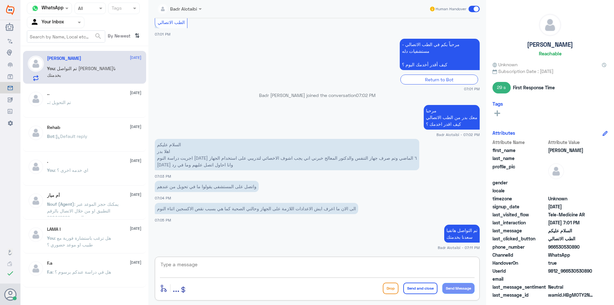
click at [207, 261] on textarea at bounding box center [317, 268] width 315 height 16
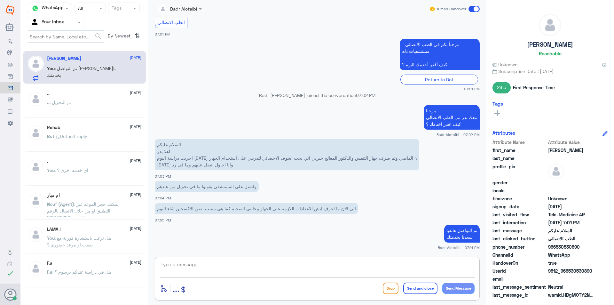
click at [207, 261] on textarea at bounding box center [317, 268] width 315 height 16
drag, startPoint x: 346, startPoint y: 211, endPoint x: 282, endPoint y: 219, distance: 64.8
click at [282, 219] on div "الى الان ما اعرف ايش الاعدادات اللازمة على الجهاز وحالتي الصحية كما هي بسبب نقص…" at bounding box center [317, 212] width 325 height 22
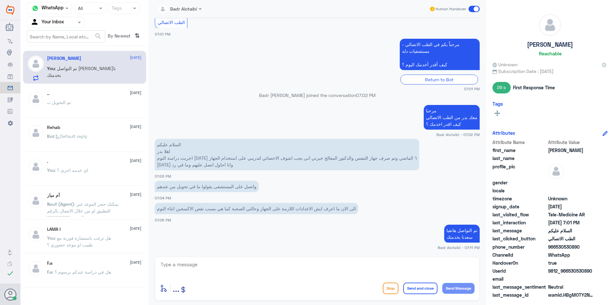
click at [260, 224] on div "تم التواصل هاتفيا سعدنا بخدمتك Badr Alotaibi - 07:11 PM" at bounding box center [317, 236] width 325 height 27
click at [269, 209] on p "الى الان ما اعرف ايش الاعدادات اللازمة على الجهاز وحالتي الصحية كما هي بسبب نقص…" at bounding box center [256, 208] width 203 height 11
click at [259, 210] on p "الى الان ما اعرف ايش الاعدادات اللازمة على الجهاز وحالتي الصحية كما هي بسبب نقص…" at bounding box center [256, 208] width 203 height 11
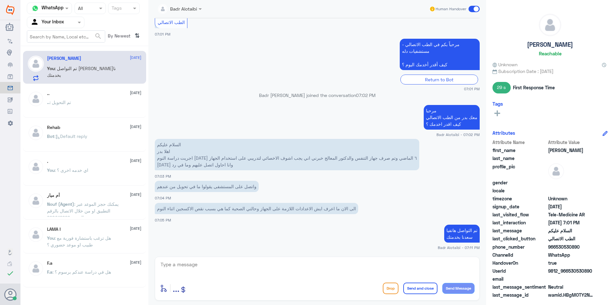
click at [245, 210] on p "الى الان ما اعرف ايش الاعدادات اللازمة على الجهاز وحالتي الصحية كما هي بسبب نقص…" at bounding box center [256, 208] width 203 height 11
click at [230, 209] on p "الى الان ما اعرف ايش الاعدادات اللازمة على الجهاز وحالتي الصحية كما هي بسبب نقص…" at bounding box center [256, 208] width 203 height 11
click at [218, 210] on p "الى الان ما اعرف ايش الاعدادات اللازمة على الجهاز وحالتي الصحية كما هي بسبب نقص…" at bounding box center [256, 208] width 203 height 11
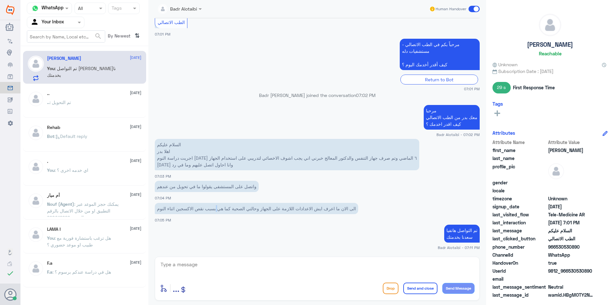
click at [218, 210] on p "الى الان ما اعرف ايش الاعدادات اللازمة على الجهاز وحالتي الصحية كما هي بسبب نقص…" at bounding box center [256, 208] width 203 height 11
click at [222, 211] on p "الى الان ما اعرف ايش الاعدادات اللازمة على الجهاز وحالتي الصحية كما هي بسبب نقص…" at bounding box center [256, 208] width 203 height 11
click at [213, 210] on p "الى الان ما اعرف ايش الاعدادات اللازمة على الجهاز وحالتي الصحية كما هي بسبب نقص…" at bounding box center [256, 208] width 203 height 11
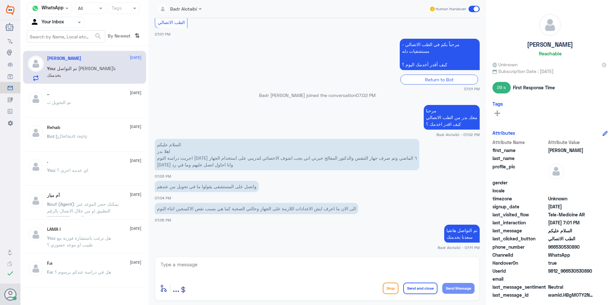
click at [200, 210] on p "الى الان ما اعرف ايش الاعدادات اللازمة على الجهاز وحالتي الصحية كما هي بسبب نقص…" at bounding box center [256, 208] width 203 height 11
click at [191, 210] on p "الى الان ما اعرف ايش الاعدادات اللازمة على الجهاز وحالتي الصحية كما هي بسبب نقص…" at bounding box center [256, 208] width 203 height 11
click at [172, 211] on p "الى الان ما اعرف ايش الاعدادات اللازمة على الجهاز وحالتي الصحية كما هي بسبب نقص…" at bounding box center [256, 208] width 203 height 11
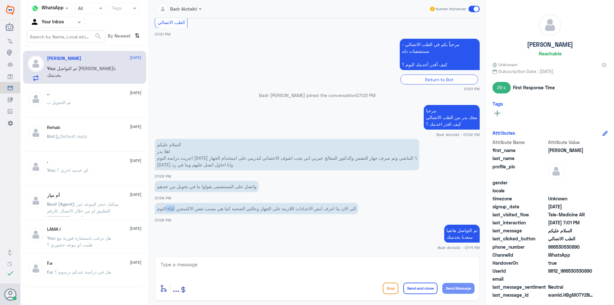
click at [172, 211] on p "الى الان ما اعرف ايش الاعدادات اللازمة على الجهاز وحالتي الصحية كما هي بسبب نقص…" at bounding box center [256, 208] width 203 height 11
click at [164, 211] on p "الى الان ما اعرف ايش الاعدادات اللازمة على الجهاز وحالتي الصحية كما هي بسبب نقص…" at bounding box center [256, 208] width 203 height 11
click at [249, 210] on p "الى الان ما اعرف ايش الاعدادات اللازمة على الجهاز وحالتي الصحية كما هي بسبب نقص…" at bounding box center [256, 208] width 203 height 11
click at [473, 8] on span at bounding box center [474, 9] width 11 height 6
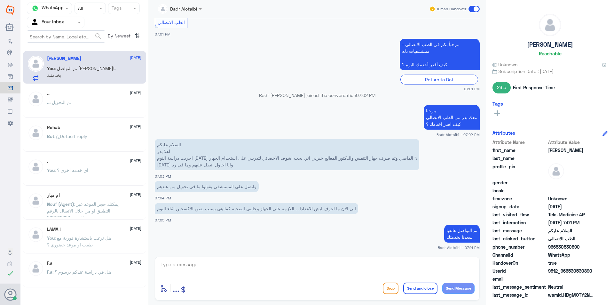
click at [0, 0] on input "checkbox" at bounding box center [0, 0] width 0 height 0
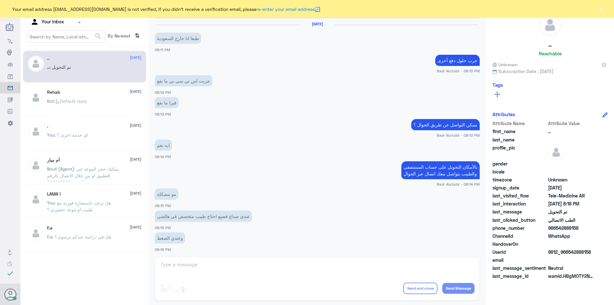
scroll to position [207, 0]
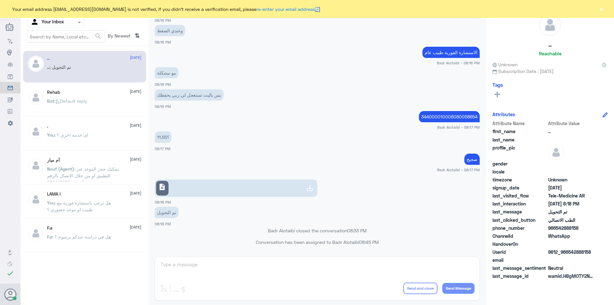
click at [599, 10] on button "×" at bounding box center [601, 9] width 6 height 6
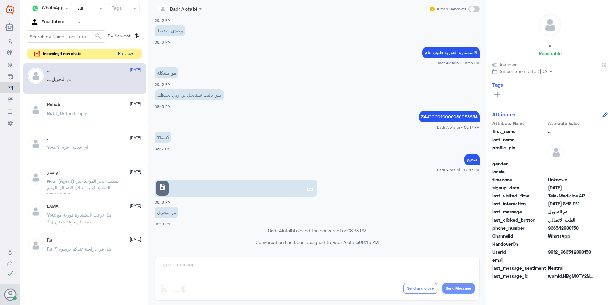
click at [129, 54] on button "Preview" at bounding box center [125, 54] width 20 height 10
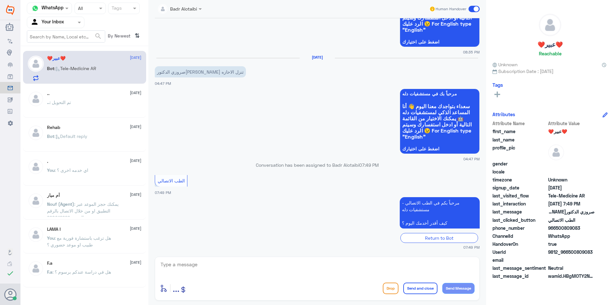
scroll to position [432, 0]
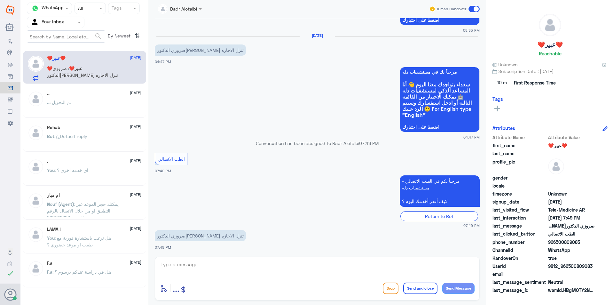
click at [269, 271] on textarea at bounding box center [317, 268] width 315 height 16
type textarea "مرحبا معك بدر من الطب الاتصالي"
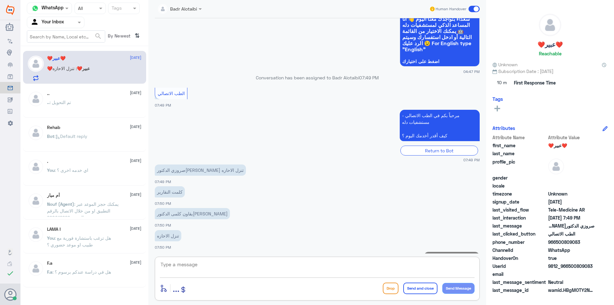
scroll to position [525, 0]
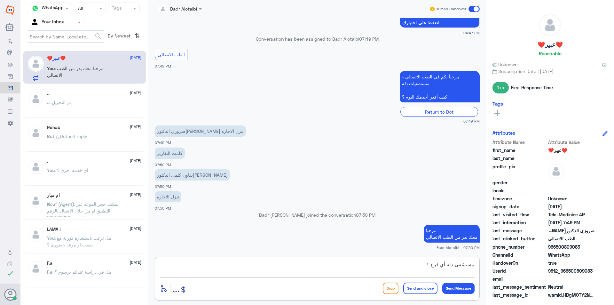
type textarea "مستشفى دله أي فرع ؟"
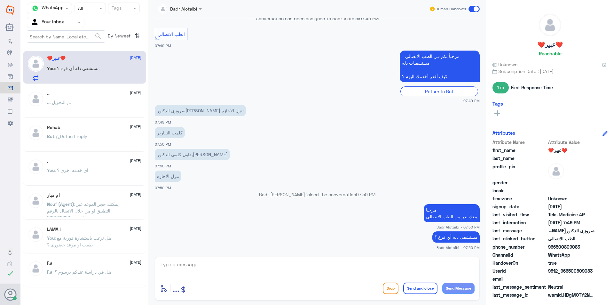
drag, startPoint x: 592, startPoint y: 269, endPoint x: 569, endPoint y: 272, distance: 23.8
click at [569, 272] on span "9812_966500809083" at bounding box center [571, 270] width 46 height 7
copy span "500809083"
click at [245, 305] on div "Badr Alotaibi Human Handover 19 Sep 2025 مرحباً بكم في الطب الاتصالي - مستشفيات…" at bounding box center [317, 153] width 338 height 307
click at [318, 263] on textarea at bounding box center [317, 268] width 315 height 16
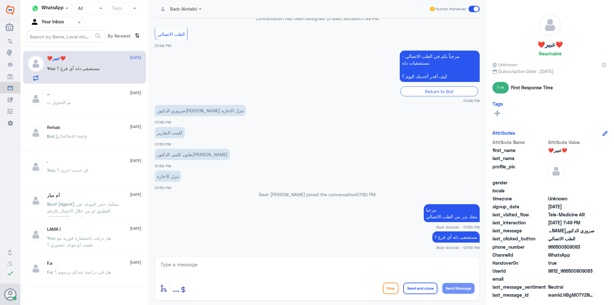
click at [221, 258] on div "enter flow name ... Drop Send and close Send Message" at bounding box center [317, 279] width 325 height 44
click at [219, 260] on textarea at bounding box center [317, 268] width 315 height 16
click at [201, 9] on span at bounding box center [200, 9] width 3 height 2
click at [261, 53] on app-msgs-text "مرحباً بكم في الطب الاتصالي - مستشفيات دله كيف أقدر أخدمك اليوم ؟" at bounding box center [317, 67] width 325 height 32
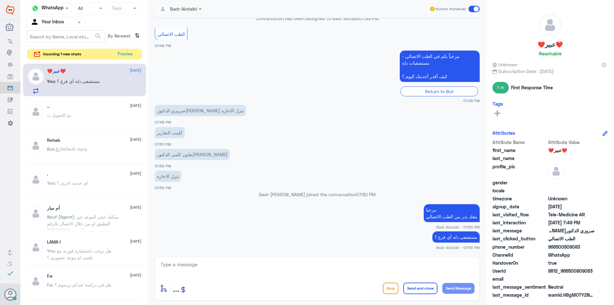
click at [279, 270] on textarea at bounding box center [317, 268] width 315 height 16
click at [44, 128] on div ".. 2 August .. : تم التحويل" at bounding box center [84, 115] width 123 height 32
click at [61, 119] on p ".. : تم التحويل" at bounding box center [59, 120] width 24 height 16
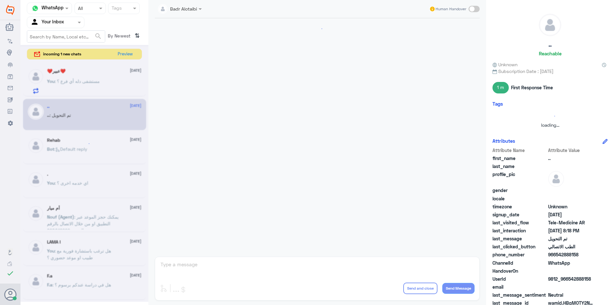
click at [68, 91] on div at bounding box center [84, 173] width 128 height 257
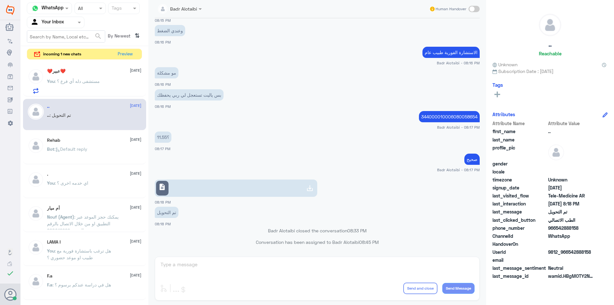
click at [70, 86] on p "You : مستشفى دله أي فرع ؟" at bounding box center [73, 86] width 53 height 16
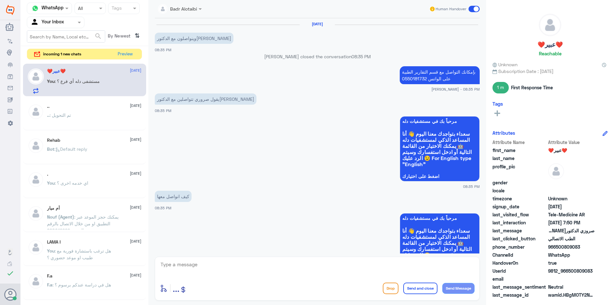
scroll to position [378, 0]
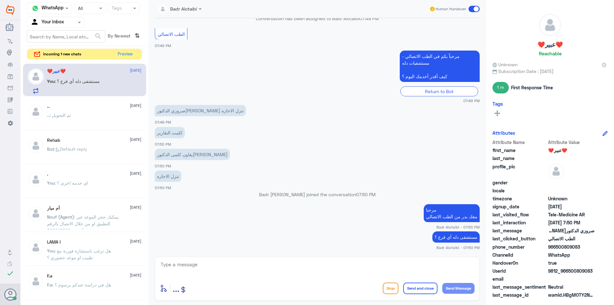
click at [471, 10] on span at bounding box center [474, 9] width 11 height 6
click at [0, 0] on input "checkbox" at bounding box center [0, 0] width 0 height 0
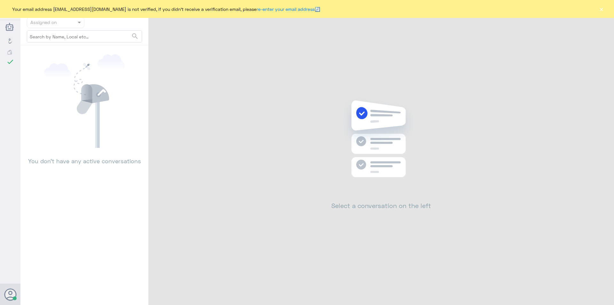
click at [601, 6] on button "×" at bounding box center [601, 9] width 6 height 6
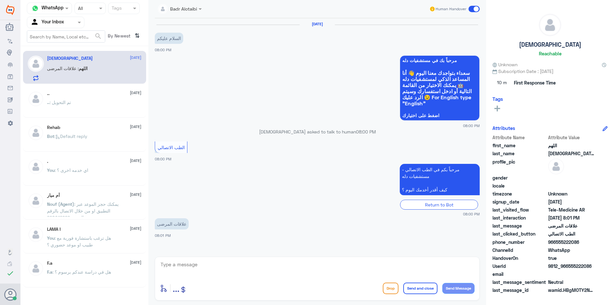
drag, startPoint x: 593, startPoint y: 266, endPoint x: 569, endPoint y: 268, distance: 24.4
click at [569, 268] on span "9812_966555222086" at bounding box center [571, 266] width 46 height 7
copy span "555222086"
click at [209, 268] on textarea at bounding box center [317, 268] width 315 height 16
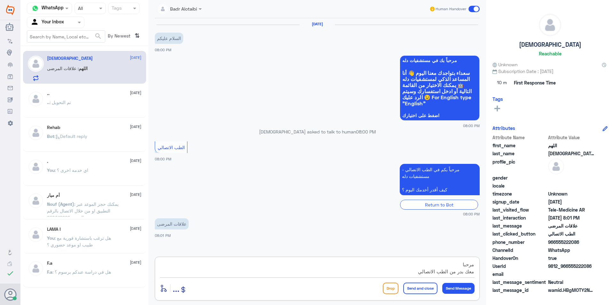
scroll to position [6, 0]
type textarea "مرحبا معك بدر من الطب الاتصالي كيف اقدر اخدمك ؟"
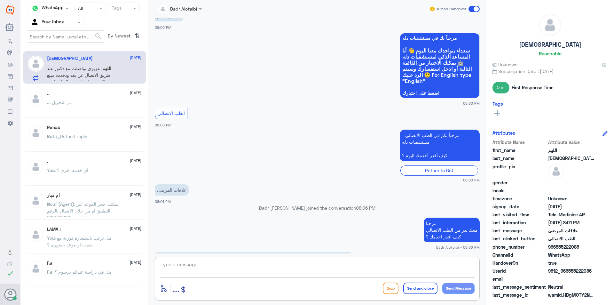
scroll to position [44, 0]
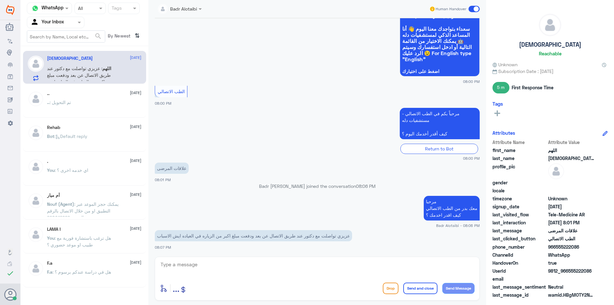
click at [297, 256] on div "Badr Alotaibi Human Handover 20 Sep 2025 السلام عليكم 08:00 PM مرحباً بك في مست…" at bounding box center [317, 153] width 338 height 307
click at [297, 262] on textarea at bounding box center [317, 268] width 315 height 16
click at [240, 266] on textarea at bounding box center [317, 268] width 315 height 16
type textarea "يرجى تزويدنا برقم الهوية او الملف من فضلك"
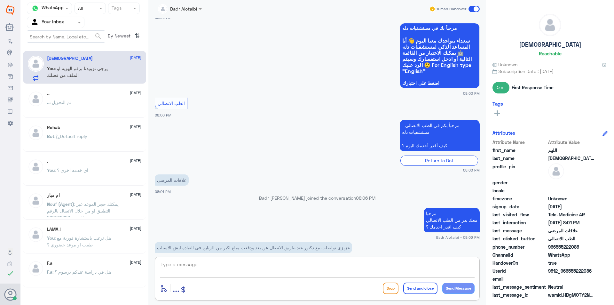
scroll to position [71, 0]
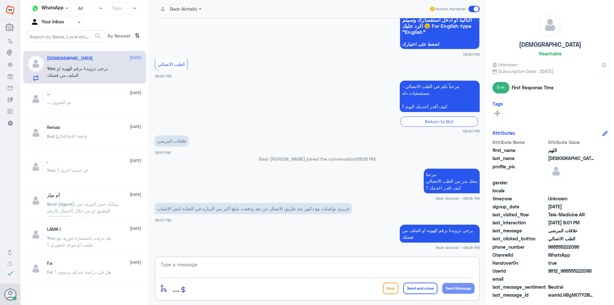
click at [360, 266] on textarea at bounding box center [317, 268] width 315 height 16
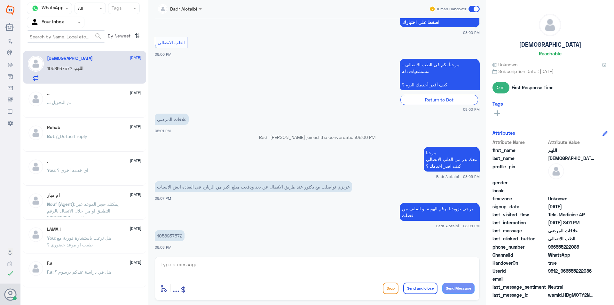
click at [175, 233] on p "1058937572" at bounding box center [170, 235] width 30 height 11
copy p "1058937572"
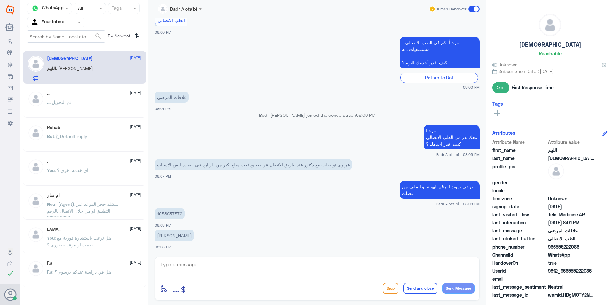
click at [183, 266] on textarea at bounding box center [317, 268] width 315 height 16
click at [222, 264] on textarea at bounding box center [317, 268] width 315 height 16
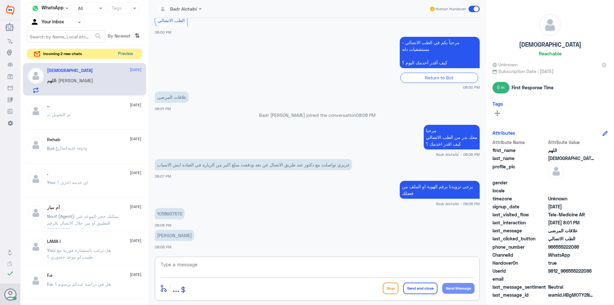
click at [129, 53] on button "Preview" at bounding box center [125, 54] width 20 height 10
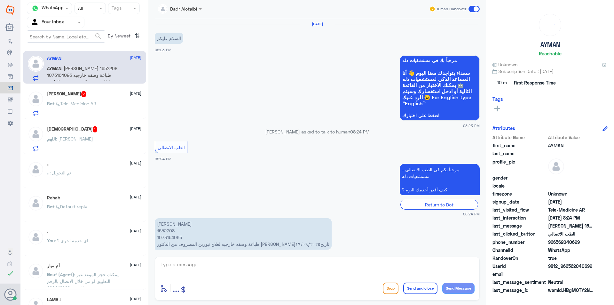
scroll to position [8, 0]
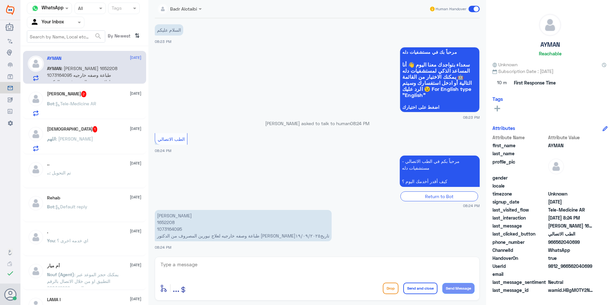
click at [287, 260] on textarea at bounding box center [317, 268] width 315 height 16
click at [86, 104] on span ": Tele-Medicine AR" at bounding box center [75, 103] width 42 height 5
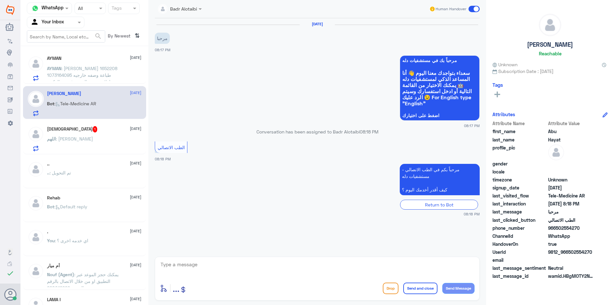
click at [59, 70] on span "AYMAN" at bounding box center [54, 68] width 14 height 5
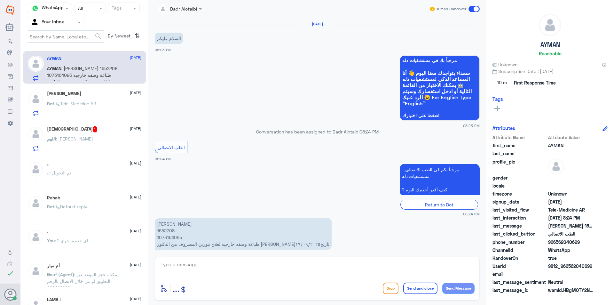
scroll to position [8, 0]
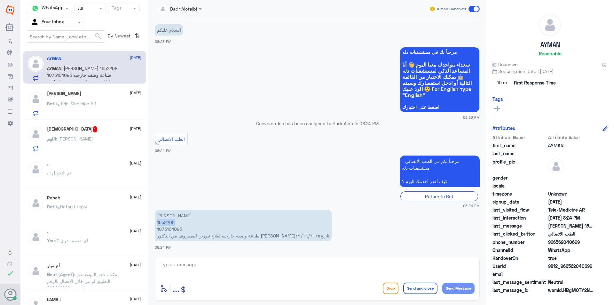
drag, startPoint x: 174, startPoint y: 222, endPoint x: 157, endPoint y: 224, distance: 17.1
click at [157, 224] on p "أيمن ابراهيم المنيع 1652208 1073164095 طباعة وصفه خارجيه لعلاج نيورين المصروف م…" at bounding box center [243, 225] width 177 height 31
copy p "1652208"
click at [205, 268] on textarea at bounding box center [317, 268] width 315 height 16
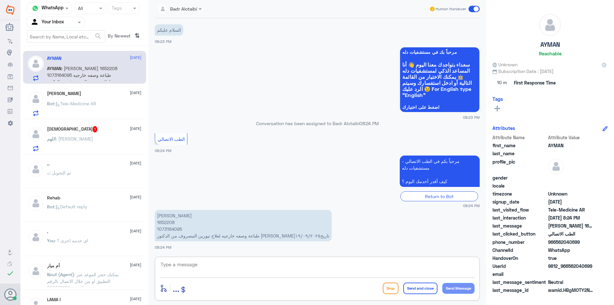
click at [205, 268] on textarea at bounding box center [317, 268] width 315 height 16
type textarea "ا"
type textarea "ه"
type textarea "مرحبا معك بدر من الطب الاتصالي تم ارسال الوصفة عبر الواتساب مختومة"
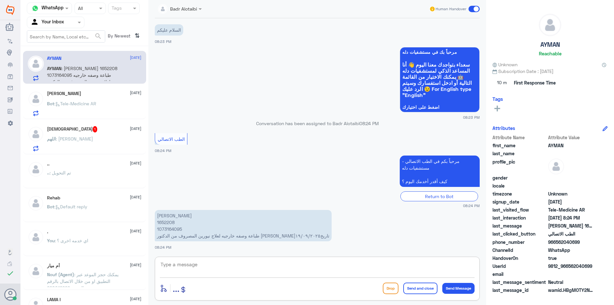
scroll to position [43, 0]
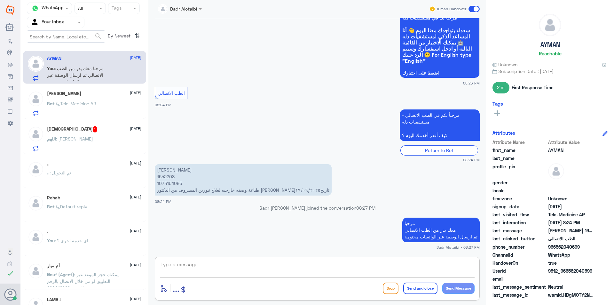
click at [78, 100] on p "Bot : Tele-Medicine AR" at bounding box center [71, 108] width 49 height 16
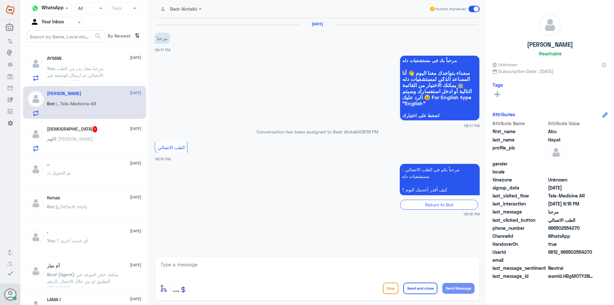
click at [233, 274] on textarea at bounding box center [317, 268] width 315 height 16
click at [301, 268] on textarea at bounding box center [317, 268] width 315 height 16
type textarea "مرحبا معك بدر من الطب الاتصالي كيف اقدر اخدمك ؟"
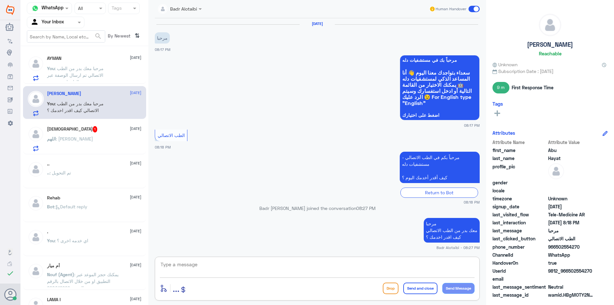
click at [103, 68] on span ": مرحبا معك بدر من الطب الاتصالي تم ارسال الوصفة عبر الواتساب مختومة" at bounding box center [75, 75] width 57 height 19
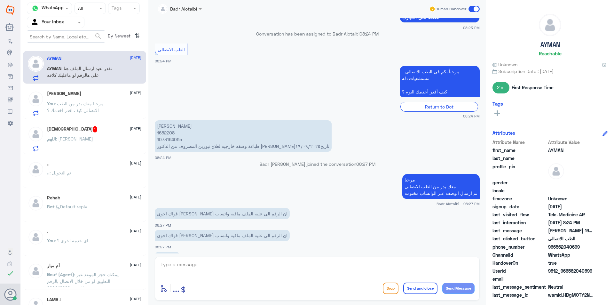
scroll to position [141, 0]
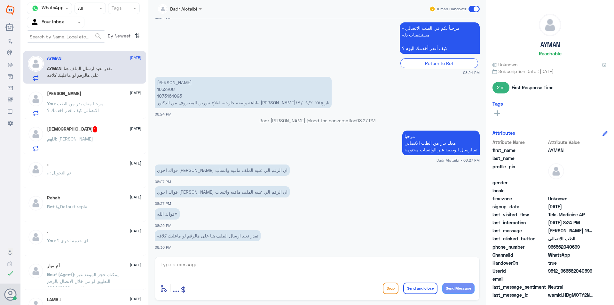
click at [248, 265] on textarea at bounding box center [317, 268] width 315 height 16
click at [241, 269] on textarea at bounding box center [317, 268] width 315 height 16
type textarea "تم ارسال الوصفة على الرقم"
drag, startPoint x: 580, startPoint y: 247, endPoint x: 557, endPoint y: 250, distance: 23.5
click at [557, 250] on span "966562040699" at bounding box center [571, 246] width 46 height 7
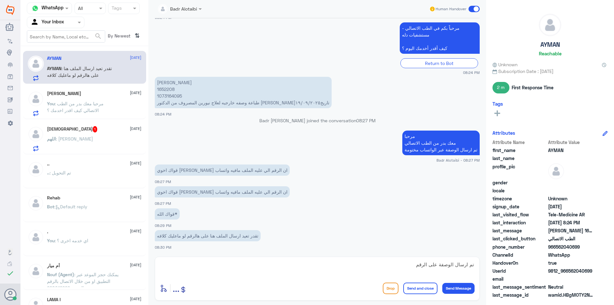
click at [401, 259] on div "تم ارسال الوصفة على الرقم enter flow name ... Drop Send and close Send Message" at bounding box center [317, 279] width 325 height 44
click at [413, 266] on textarea "تم ارسال الوصفة على الرقم" at bounding box center [317, 268] width 315 height 16
type textarea "سيتم ارسال الوصفة"
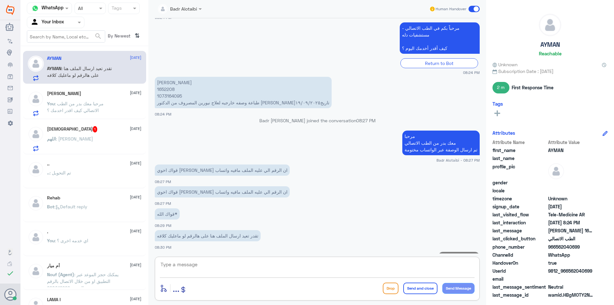
scroll to position [162, 0]
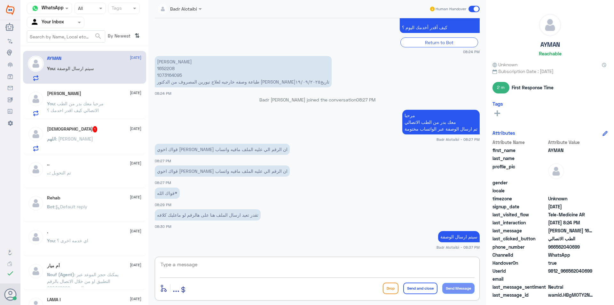
click at [85, 99] on div "Abu Hayat 20 September You : مرحبا معك بدر من الطب الاتصالي كيف اقدر اخدمك ؟" at bounding box center [94, 103] width 94 height 25
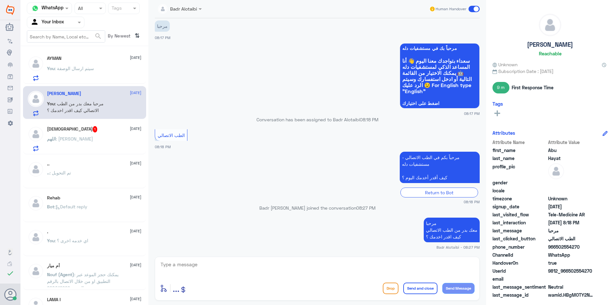
click at [475, 9] on span at bounding box center [474, 9] width 11 height 6
click at [0, 0] on input "checkbox" at bounding box center [0, 0] width 0 height 0
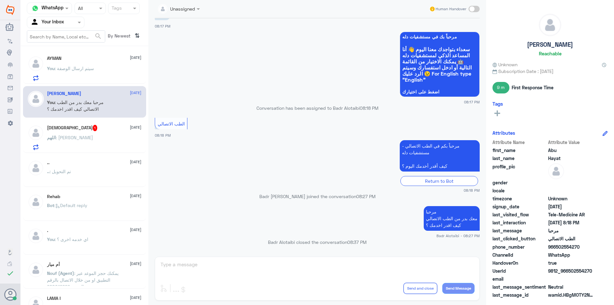
click at [97, 132] on div "اللهم ﷺ 1 20 September اللهم : فهد صقر" at bounding box center [94, 137] width 94 height 25
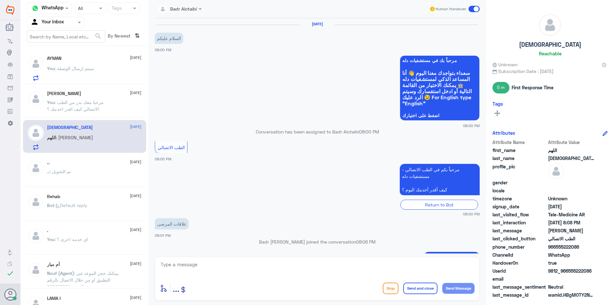
scroll to position [127, 0]
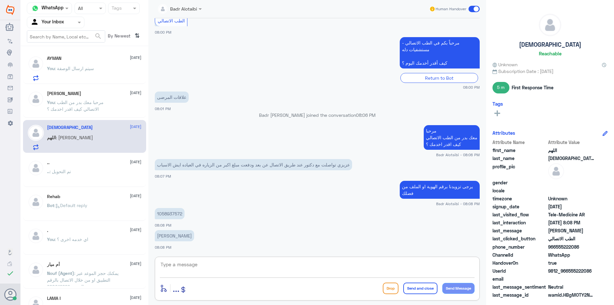
click at [194, 267] on textarea at bounding box center [317, 268] width 315 height 16
type textarea "تم التواصل هاتفيا سعدنا بخدمتك"
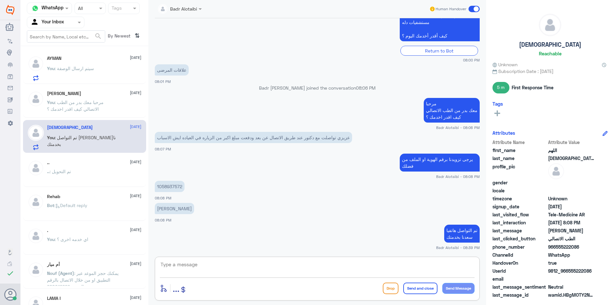
click at [476, 8] on span at bounding box center [474, 9] width 11 height 6
click at [0, 0] on input "checkbox" at bounding box center [0, 0] width 0 height 0
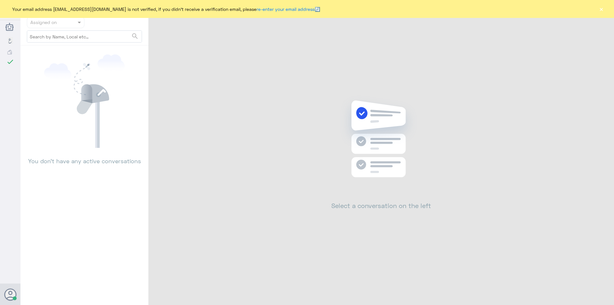
click at [602, 11] on button "×" at bounding box center [601, 9] width 6 height 6
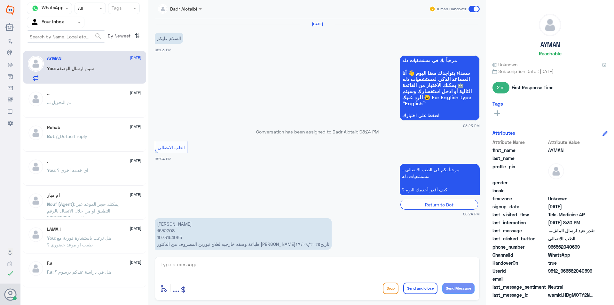
scroll to position [140, 0]
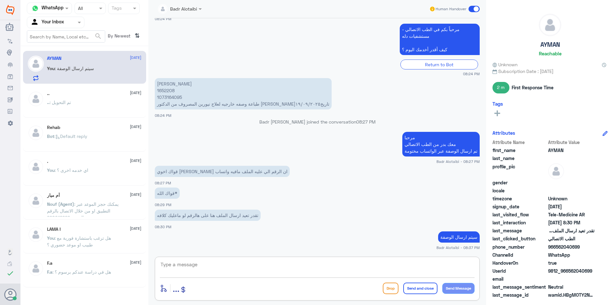
click at [444, 264] on textarea at bounding box center [317, 268] width 315 height 16
click at [471, 4] on div "Human Handover" at bounding box center [454, 9] width 51 height 12
click at [474, 9] on span at bounding box center [474, 9] width 11 height 6
click at [0, 0] on input "checkbox" at bounding box center [0, 0] width 0 height 0
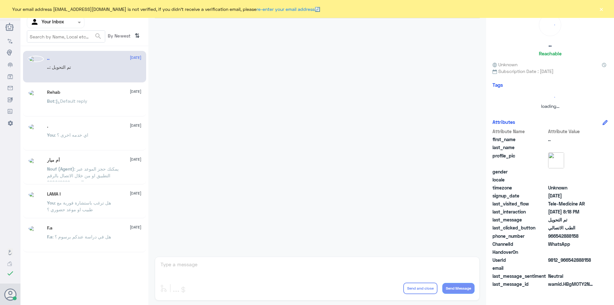
click at [600, 8] on button "×" at bounding box center [601, 9] width 6 height 6
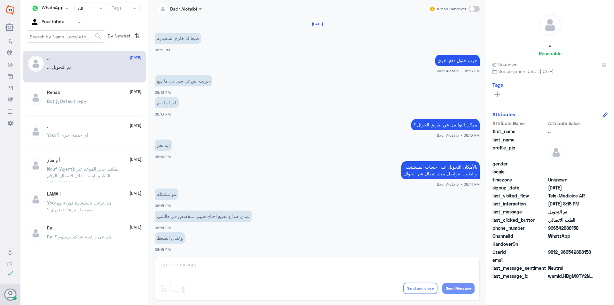
scroll to position [207, 0]
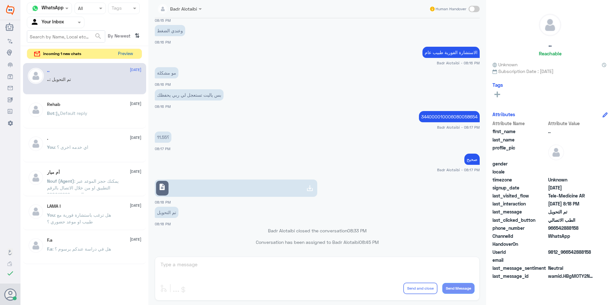
click at [123, 50] on button "Preview" at bounding box center [125, 54] width 20 height 10
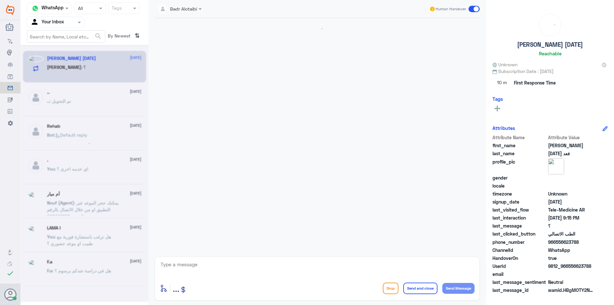
scroll to position [10, 0]
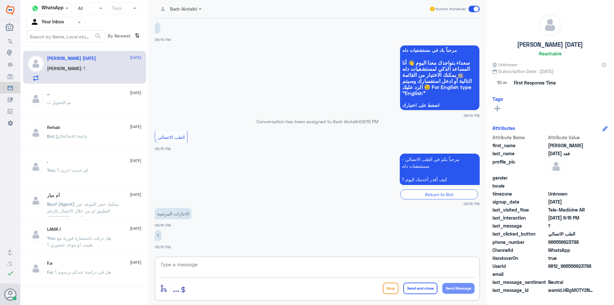
click at [205, 270] on textarea at bounding box center [317, 268] width 315 height 16
type textarea "مرحبا معك بدر من الطب الاتصالي كيف اقدر اخدمك ؟"
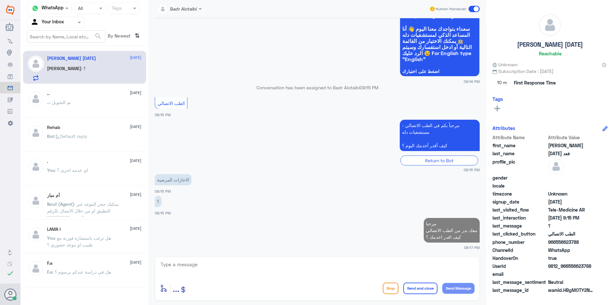
drag, startPoint x: 594, startPoint y: 265, endPoint x: 568, endPoint y: 267, distance: 26.0
click at [568, 267] on span "9812_966556623788" at bounding box center [571, 266] width 46 height 7
copy span "556623788"
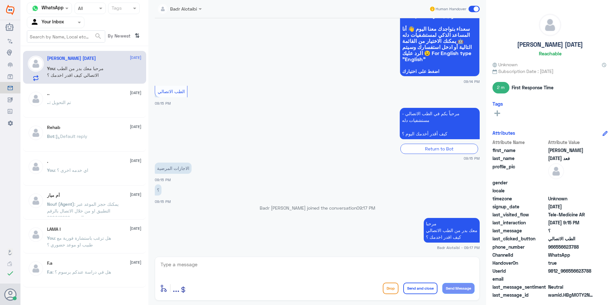
click at [241, 264] on textarea at bounding box center [317, 268] width 315 height 16
drag, startPoint x: 241, startPoint y: 264, endPoint x: 221, endPoint y: 254, distance: 22.2
click at [242, 264] on textarea at bounding box center [317, 268] width 315 height 16
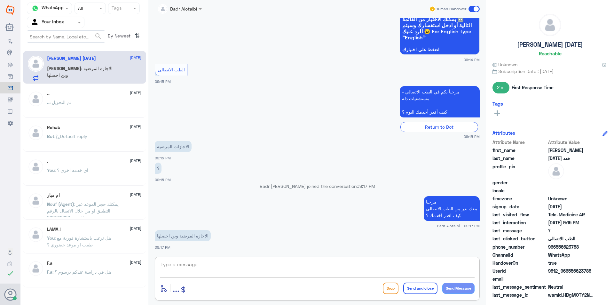
click at [234, 266] on textarea at bounding box center [317, 268] width 315 height 16
type textarea "هل كتب لك الطبيب اجازة مرضية ؟"
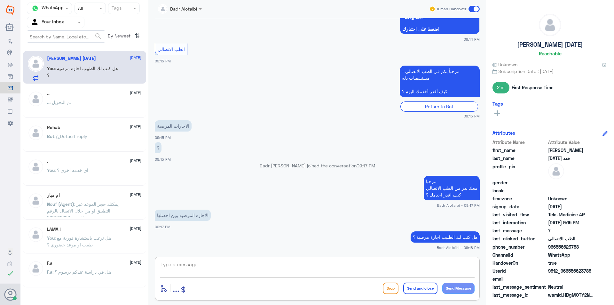
scroll to position [108, 0]
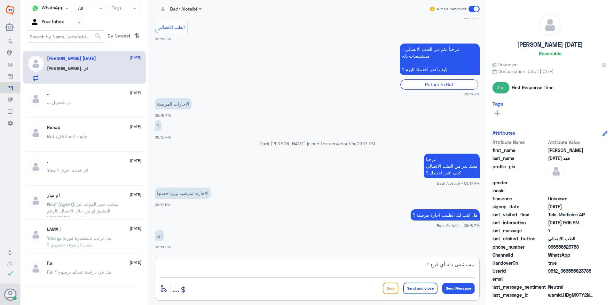
type textarea "مستشفى دله أي فرع ؟"
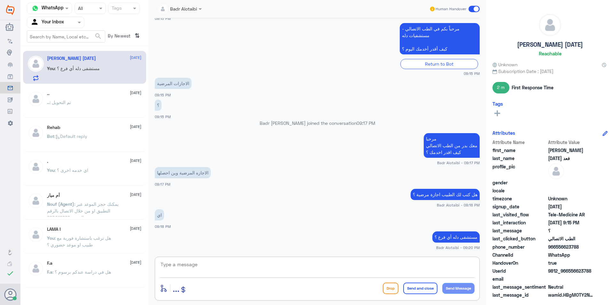
scroll to position [151, 0]
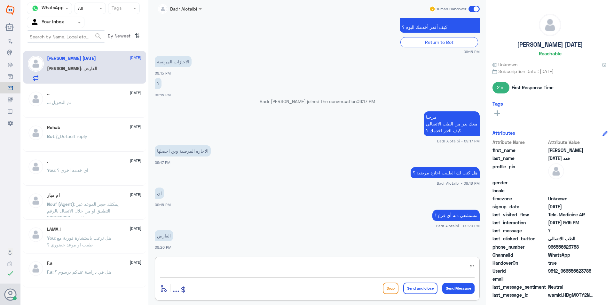
type textarea "ي"
type textarea "الاجازة تحصلها بالتقارير الطبية في التطبيق"
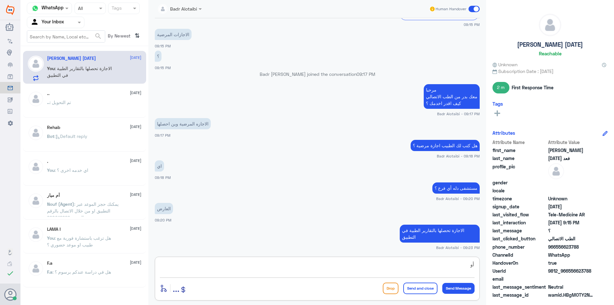
type textarea "أ"
type textarea "أو اذا تريد رفع الاجازة عبر صحتي يمكنك التواصل مع قسم التقاير الطبية - فرع العا…"
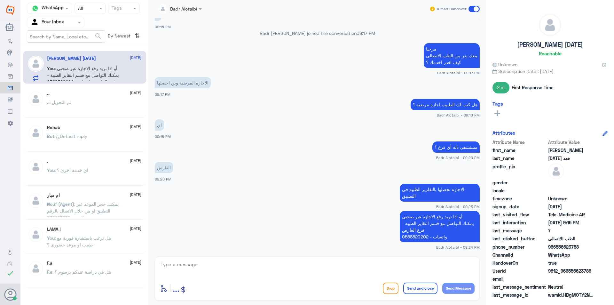
click at [472, 10] on span at bounding box center [474, 9] width 11 height 6
click at [0, 0] on input "checkbox" at bounding box center [0, 0] width 0 height 0
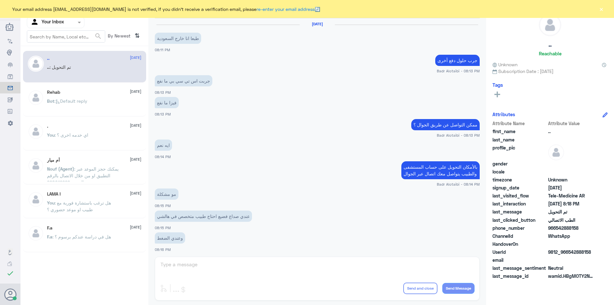
scroll to position [207, 0]
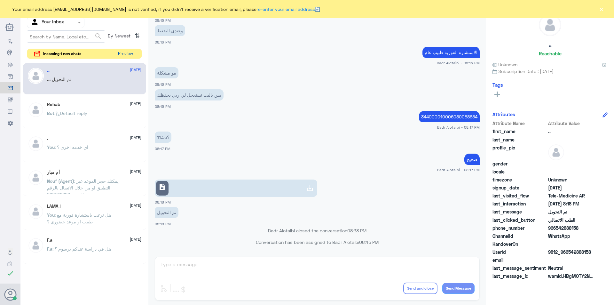
click at [126, 54] on button "Preview" at bounding box center [125, 54] width 20 height 10
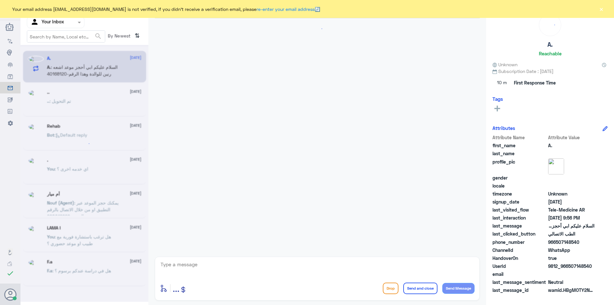
scroll to position [2, 0]
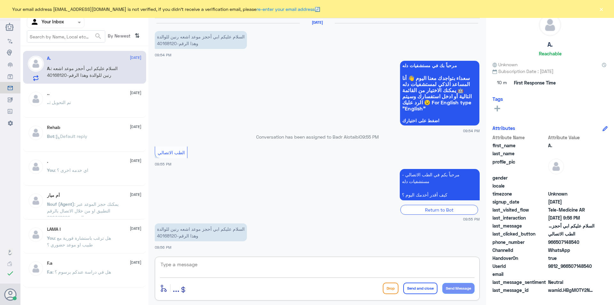
click at [226, 267] on textarea at bounding box center [317, 268] width 315 height 16
type textarea "مرحبا معك بدر من الطب الاتصالي"
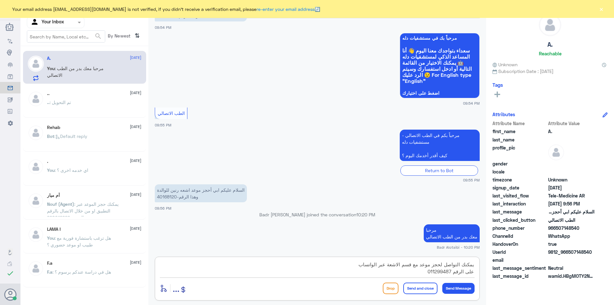
type textarea "يمكنك التواصل لحجز موعد مع قسم الاشعة عبر الواتساب على الرقم 0112994877"
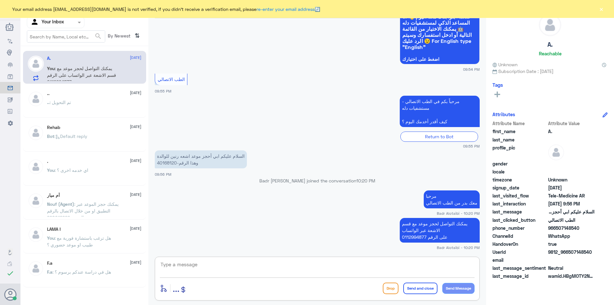
click at [600, 7] on button "×" at bounding box center [601, 9] width 6 height 6
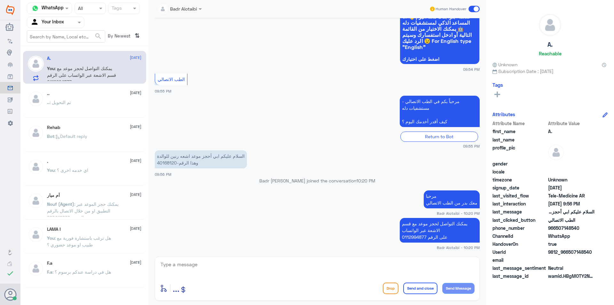
click at [470, 10] on span at bounding box center [474, 9] width 11 height 6
click at [0, 0] on input "checkbox" at bounding box center [0, 0] width 0 height 0
